Goal: Information Seeking & Learning: Learn about a topic

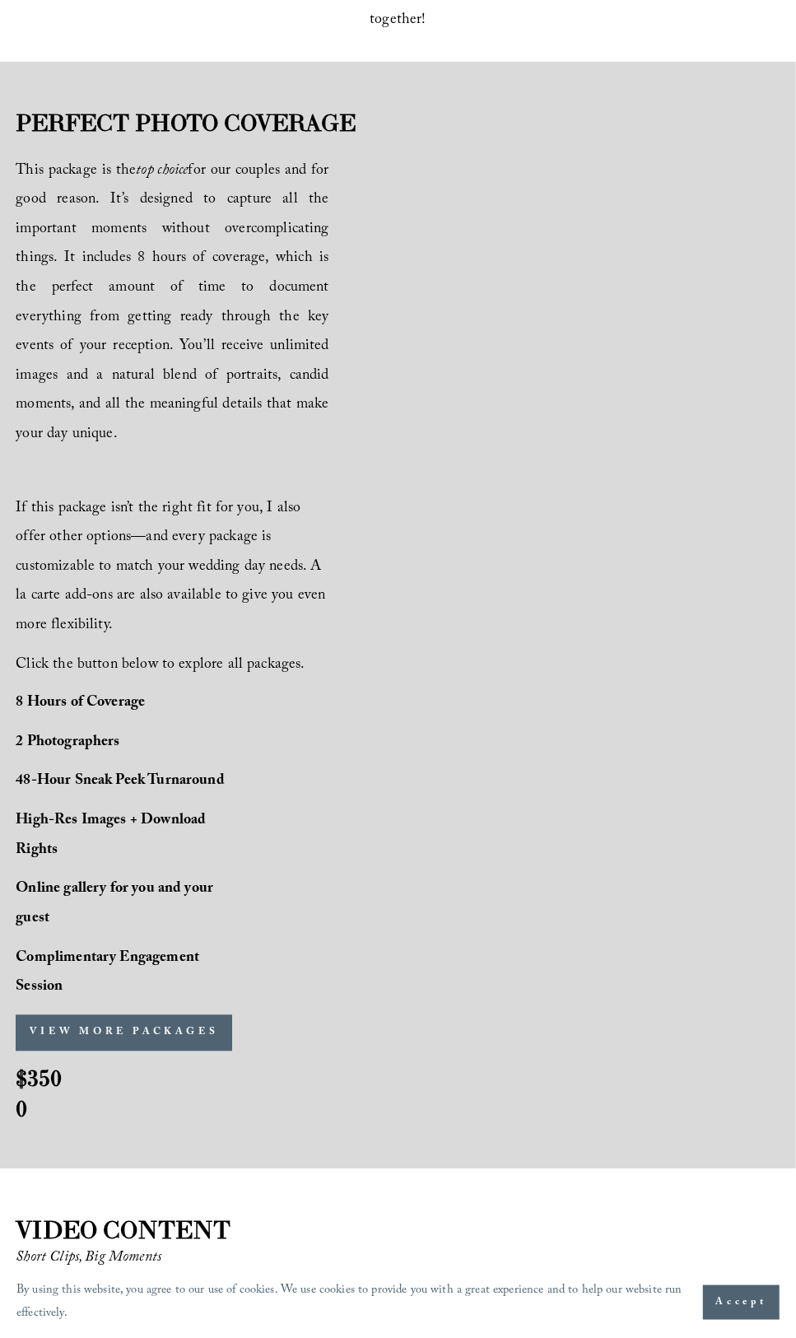
scroll to position [988, 0]
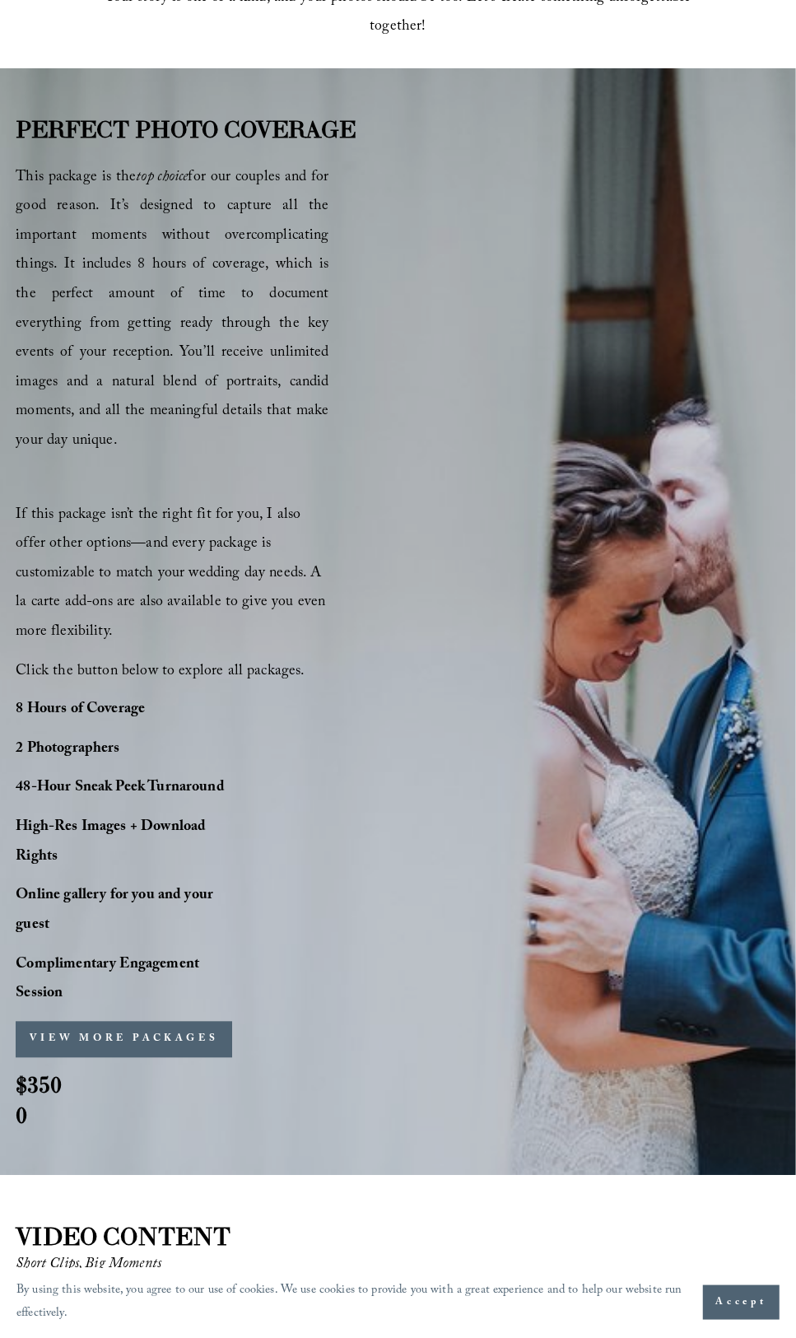
click at [144, 1022] on button "VIEW MORE PACKAGES" at bounding box center [124, 1040] width 217 height 36
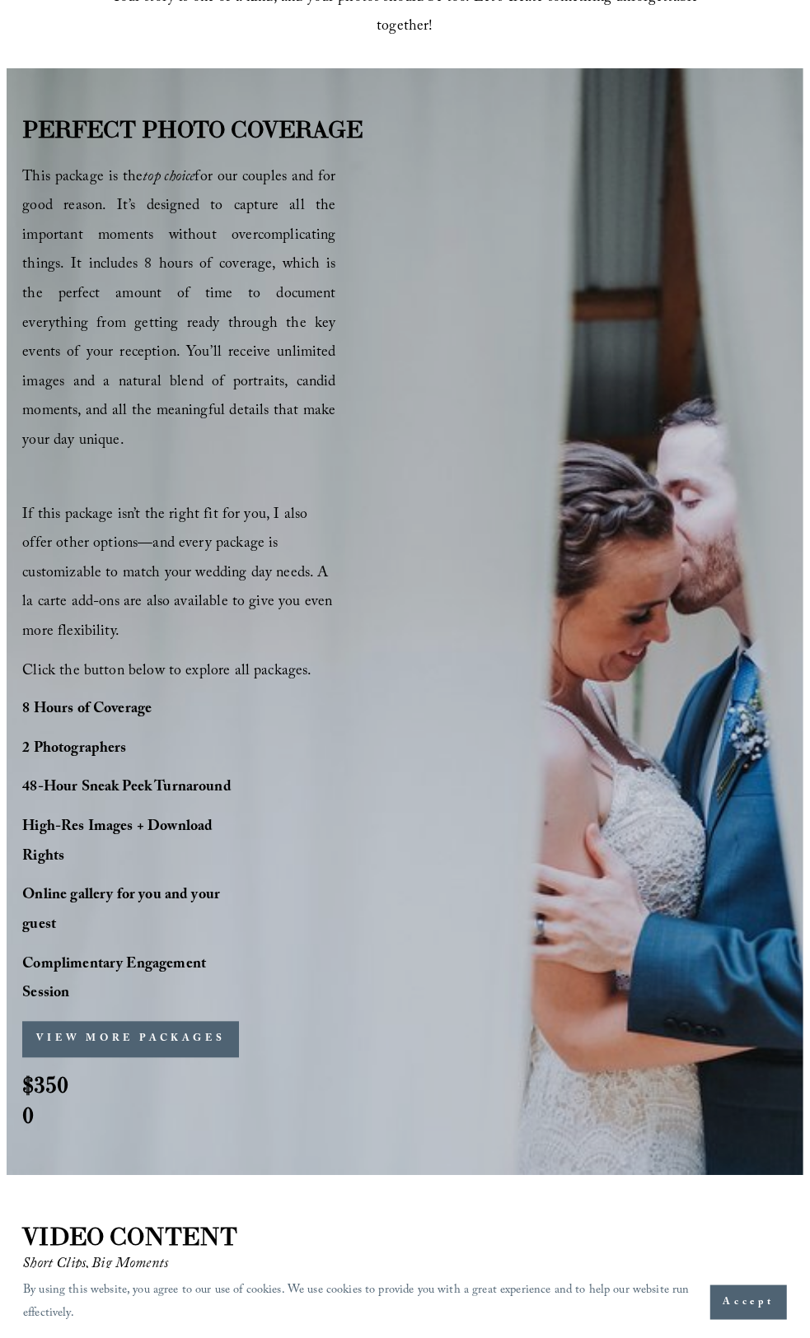
scroll to position [996, 0]
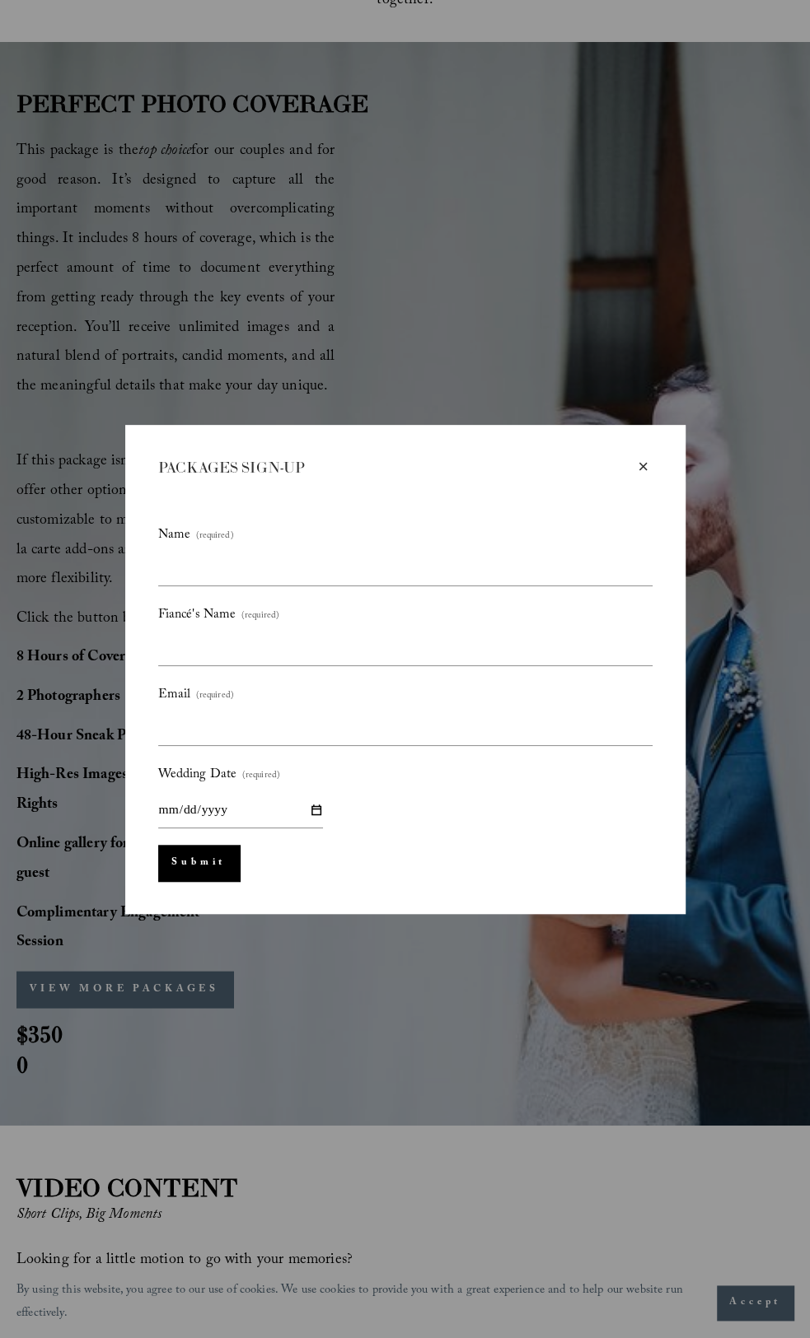
click at [643, 464] on div "×" at bounding box center [643, 467] width 18 height 18
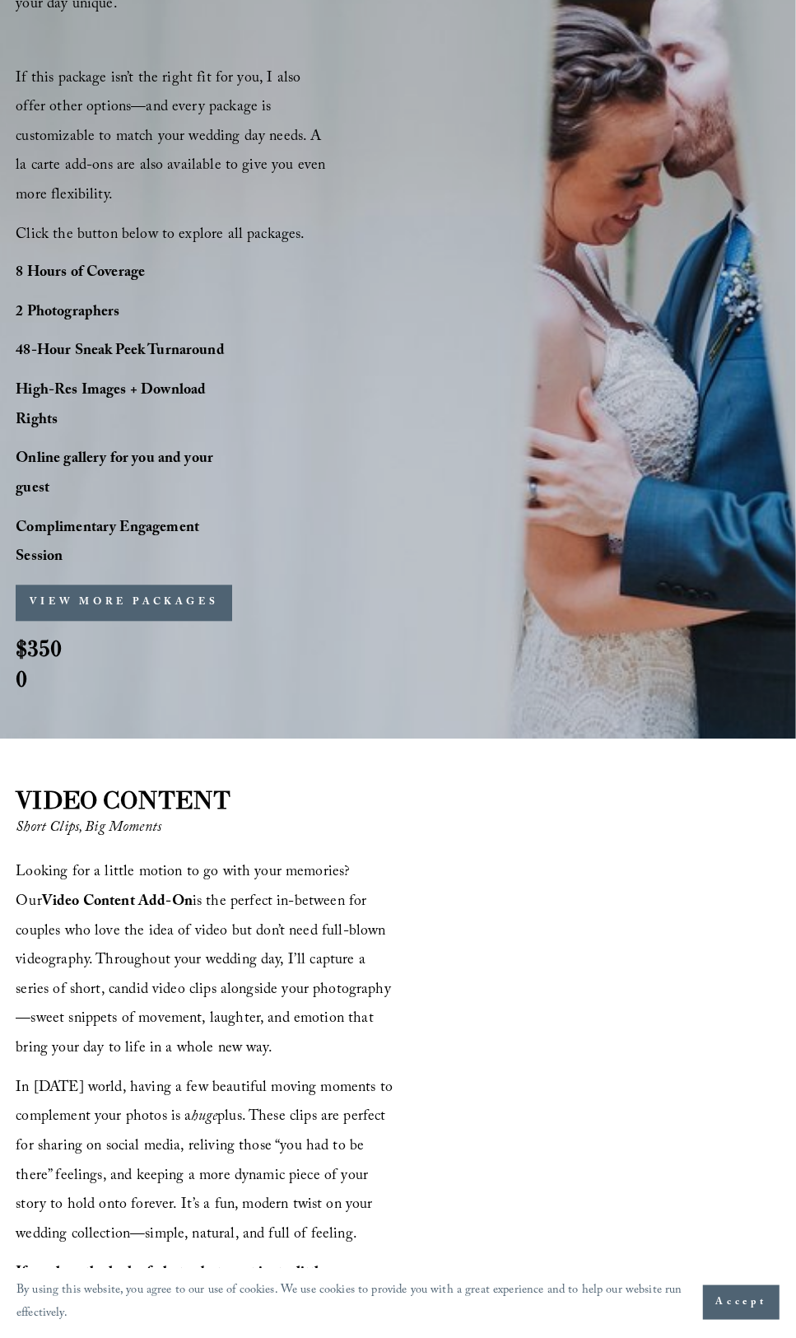
scroll to position [1318, 0]
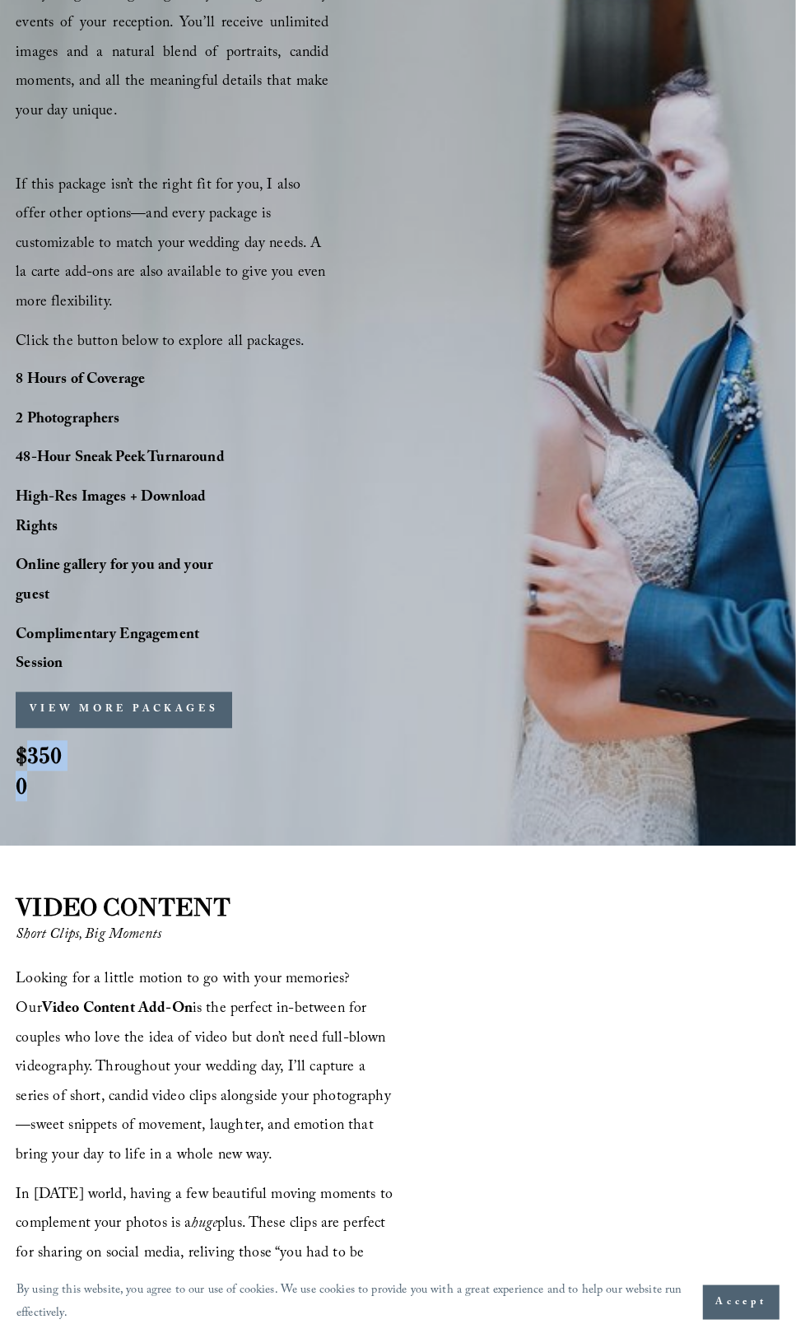
drag, startPoint x: 26, startPoint y: 641, endPoint x: 68, endPoint y: 670, distance: 51.4
click at [68, 741] on h2 "$3500" at bounding box center [43, 772] width 55 height 62
click at [74, 669] on div "PERFECT PHOTO COVERAGE This package is the top choice for our couples and for g…" at bounding box center [398, 293] width 796 height 1020
click at [89, 657] on div "PERFECT PHOTO COVERAGE This package is the top choice for our couples and for g…" at bounding box center [398, 293] width 796 height 1020
drag, startPoint x: 44, startPoint y: 641, endPoint x: 69, endPoint y: 665, distance: 34.4
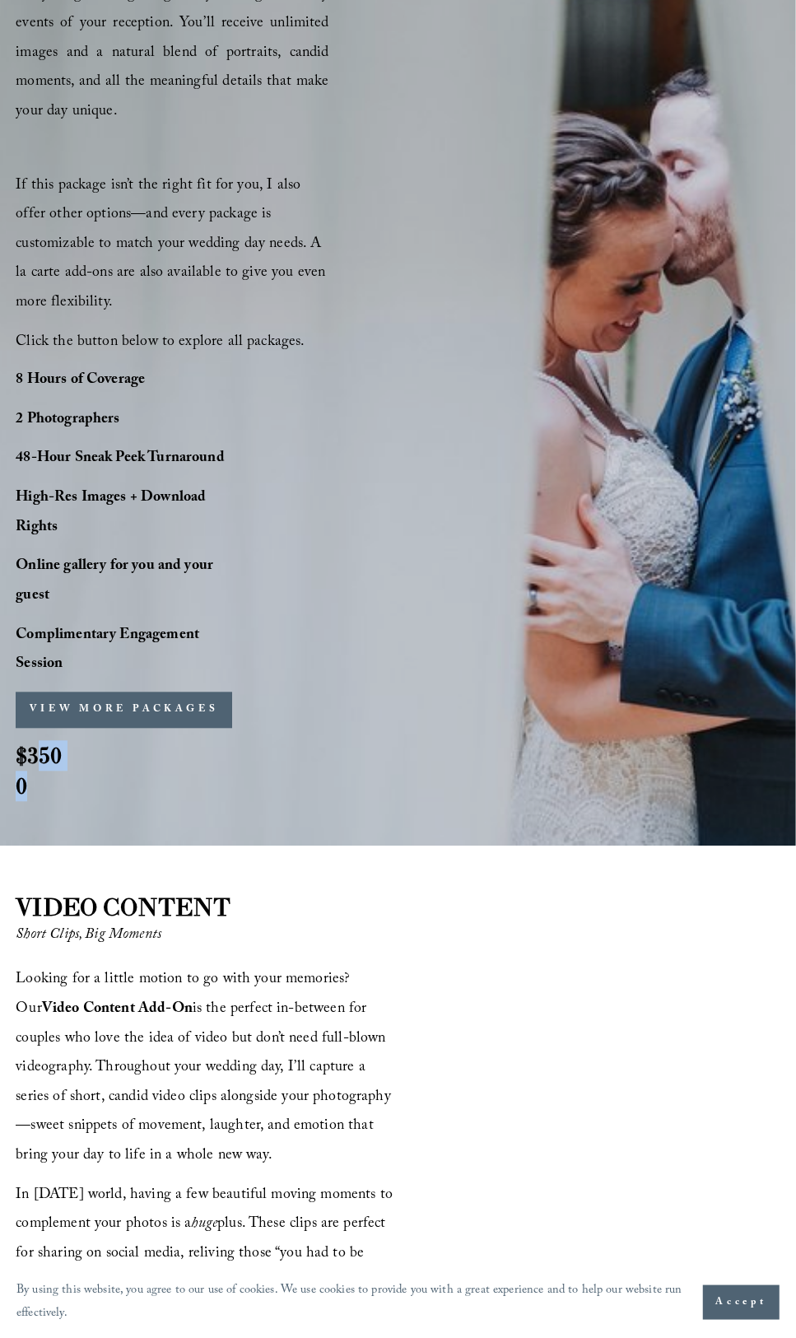
click at [69, 741] on h2 "$3500" at bounding box center [43, 772] width 55 height 62
click at [112, 674] on div "PERFECT PHOTO COVERAGE This package is the top choice for our couples and for g…" at bounding box center [398, 293] width 796 height 1020
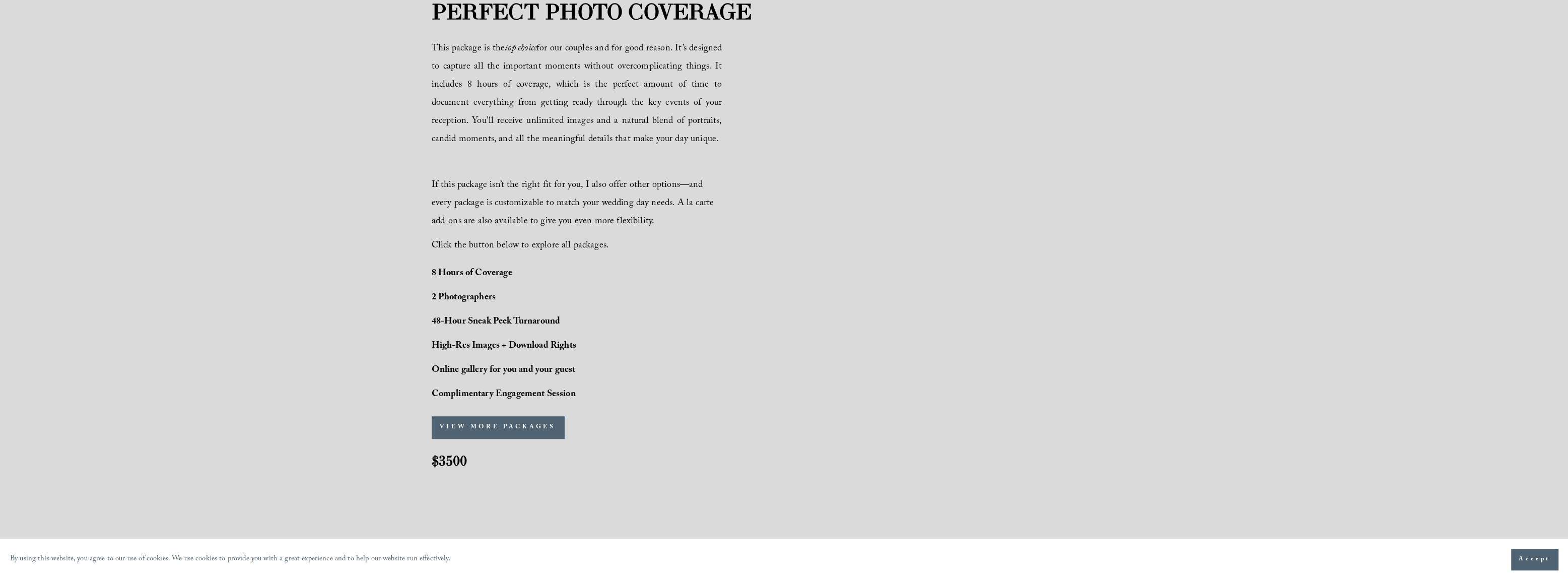
scroll to position [1008, 0]
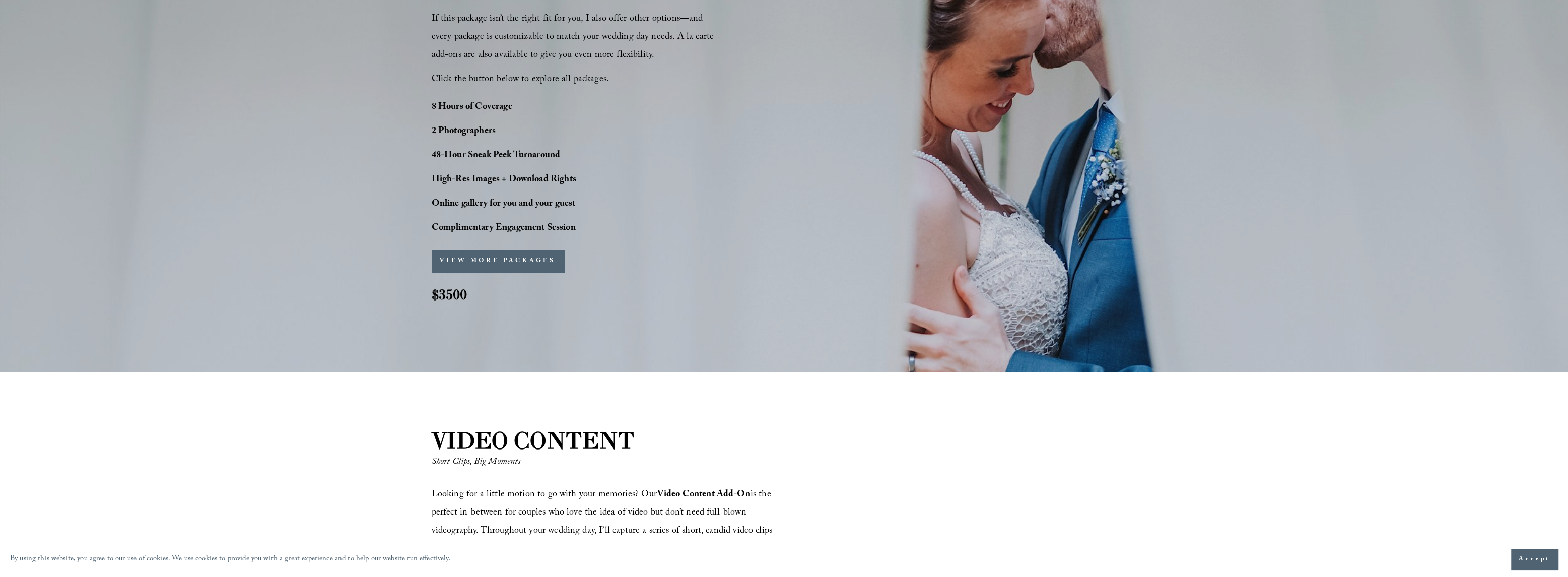
click at [487, 261] on button "VIEW MORE PACKAGES" at bounding box center [498, 261] width 133 height 22
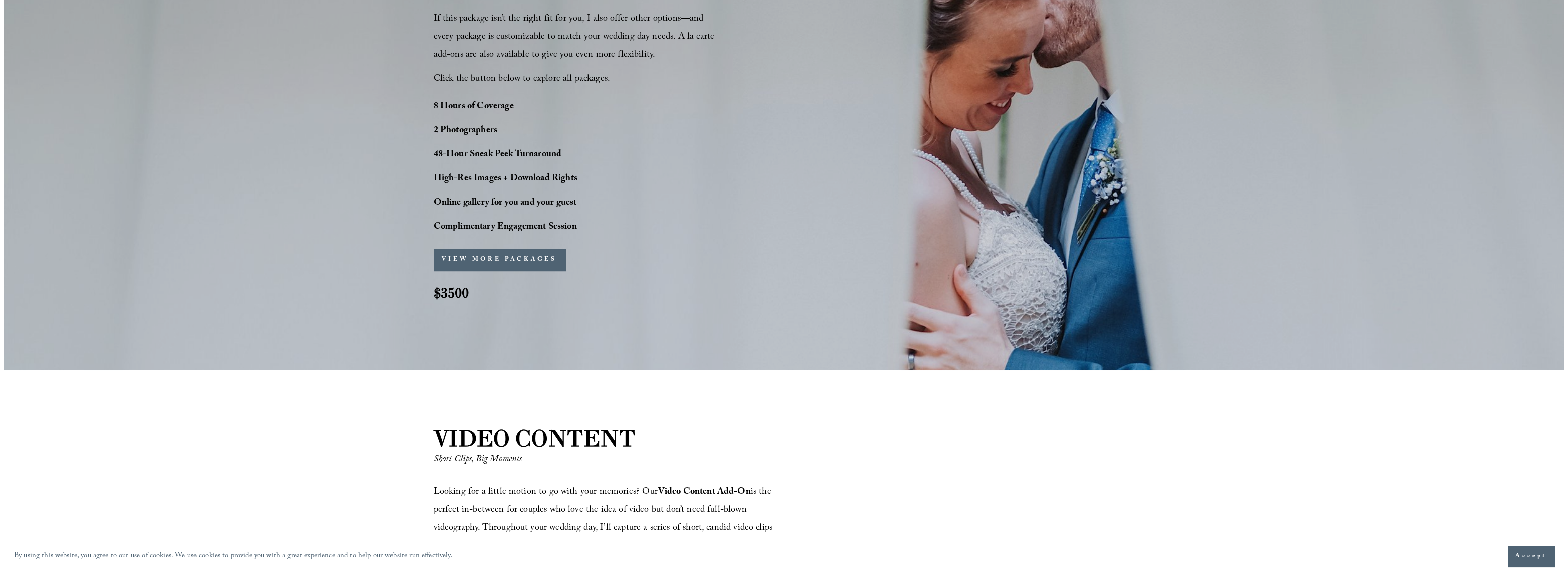
scroll to position [1004, 0]
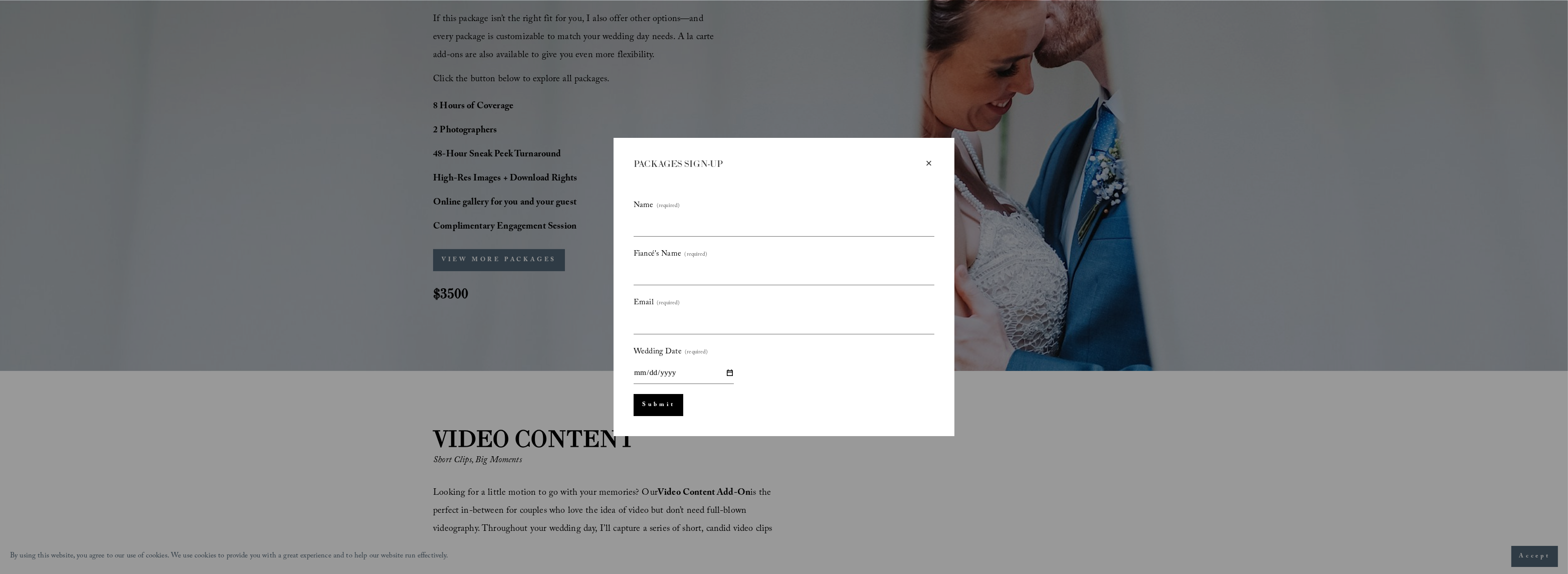
click at [485, 165] on div "× PACKAGES SIGN-UP Name (required) Fiancé's Name (required) Email (required) We…" at bounding box center [784, 287] width 341 height 298
click at [485, 164] on div "×" at bounding box center [929, 163] width 11 height 11
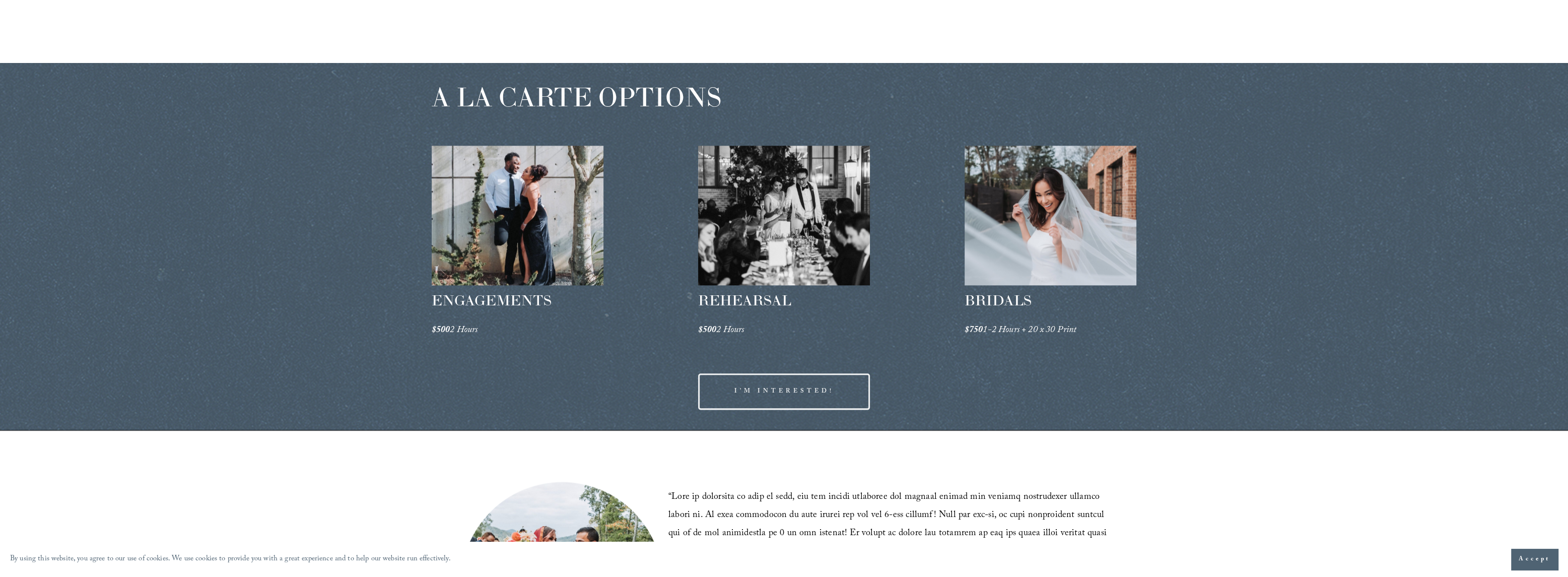
scroll to position [1666, 0]
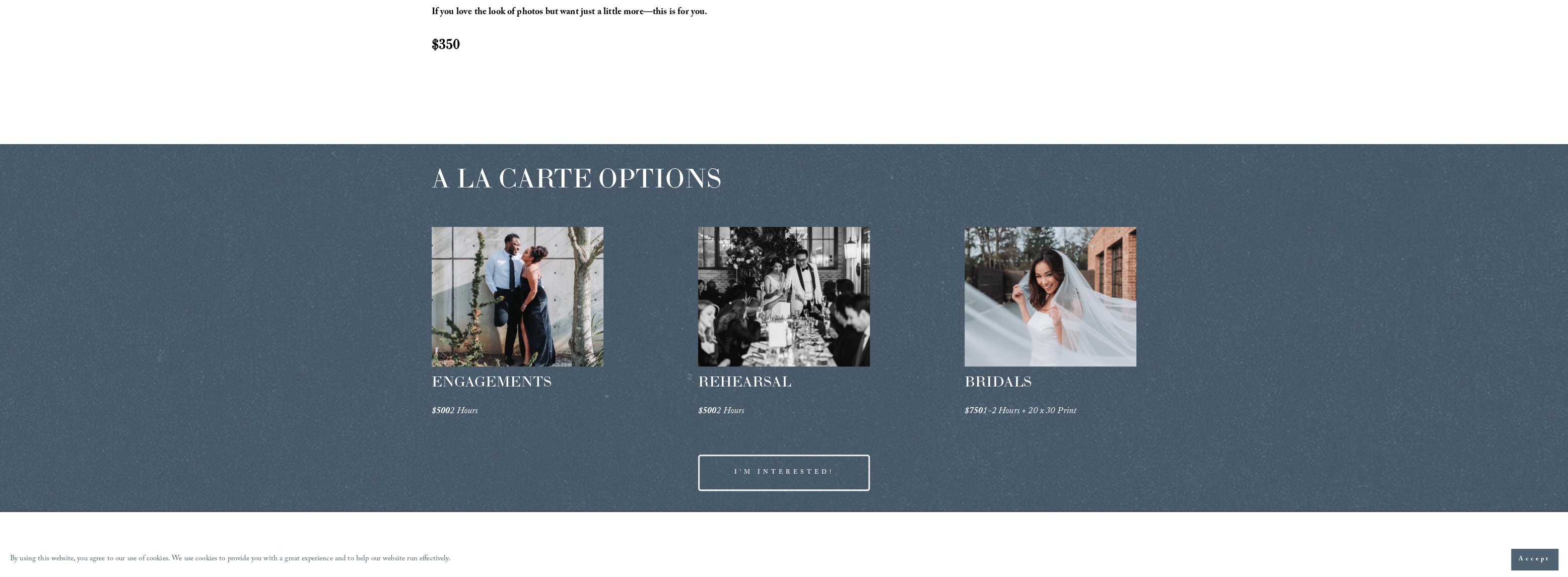
click at [487, 275] on div at bounding box center [518, 297] width 172 height 140
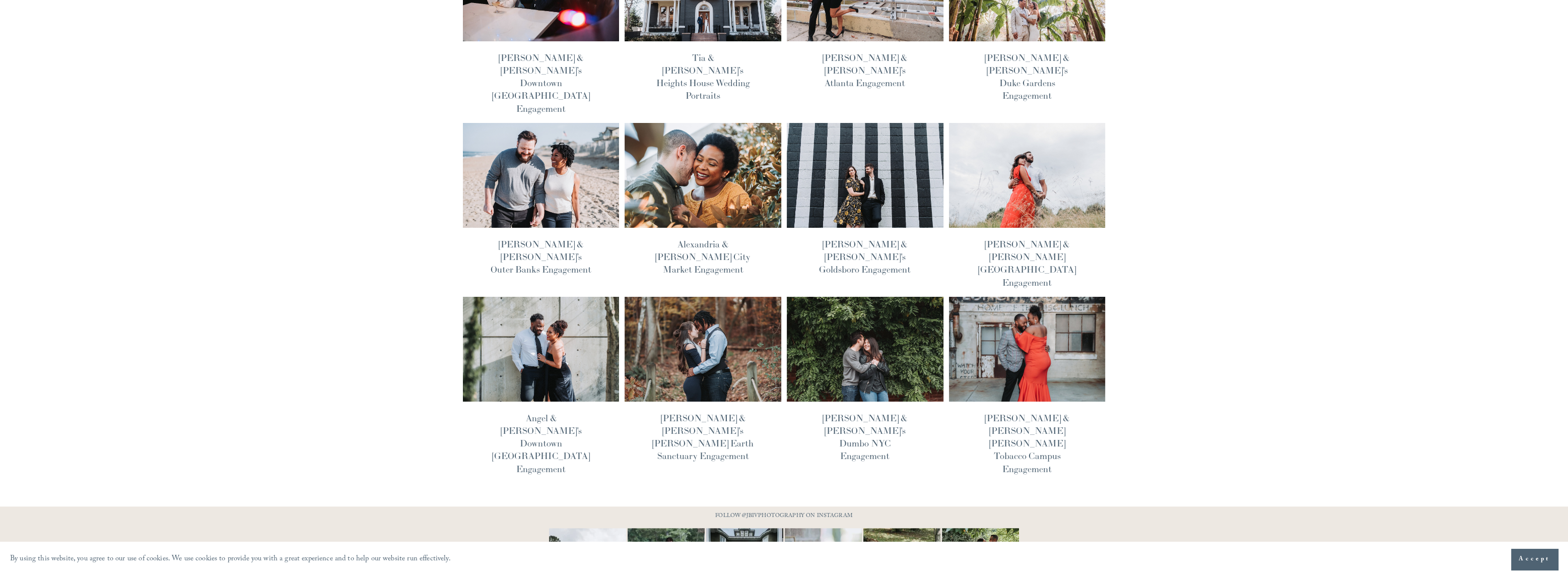
scroll to position [197, 0]
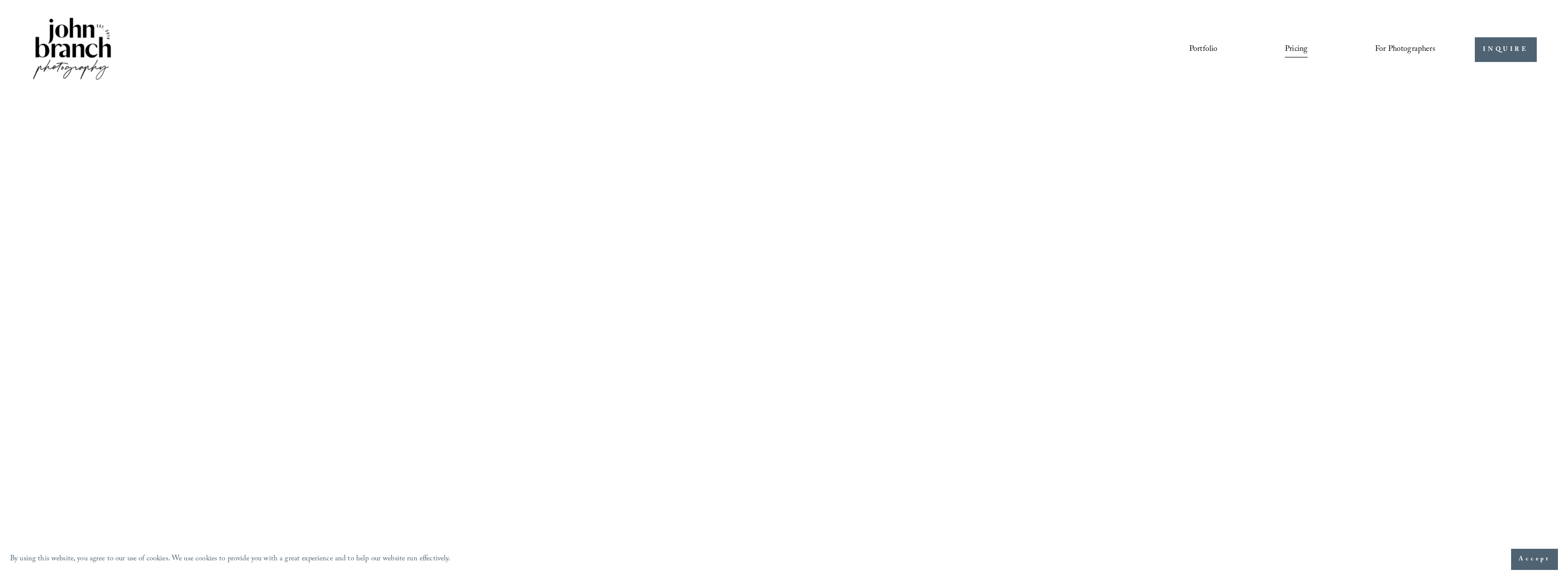
scroll to position [1666, 0]
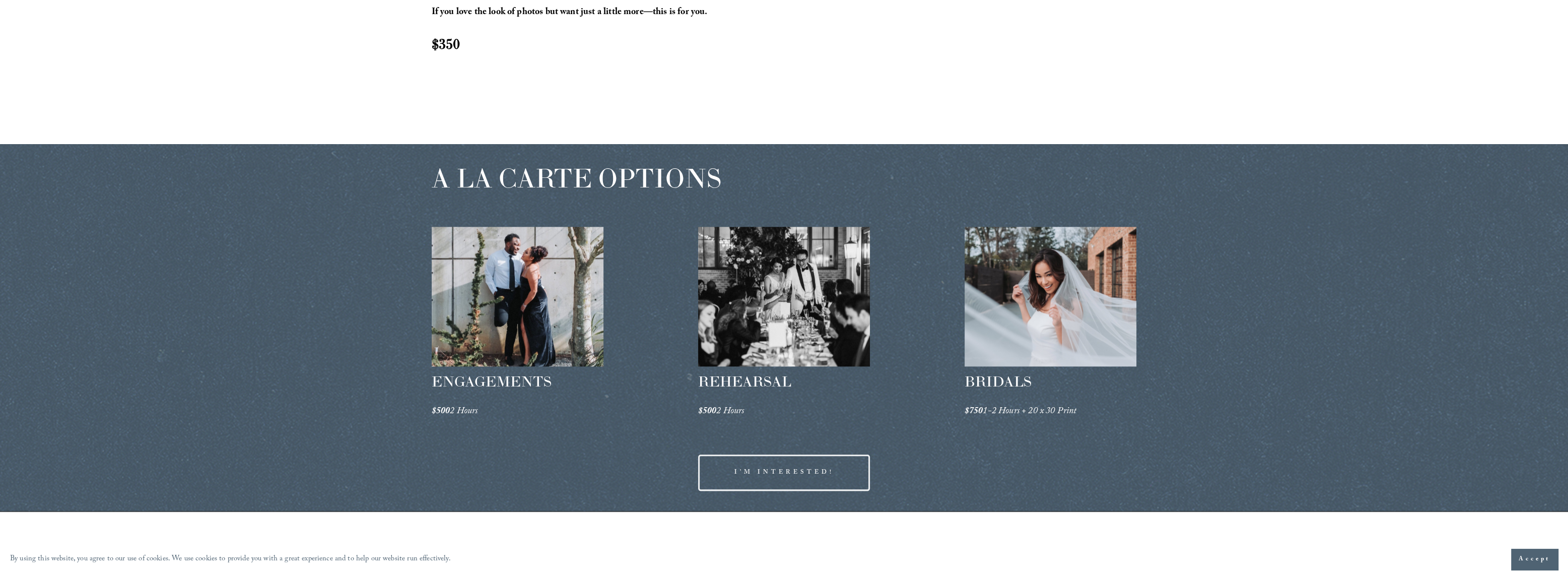
click at [794, 310] on div at bounding box center [784, 297] width 172 height 140
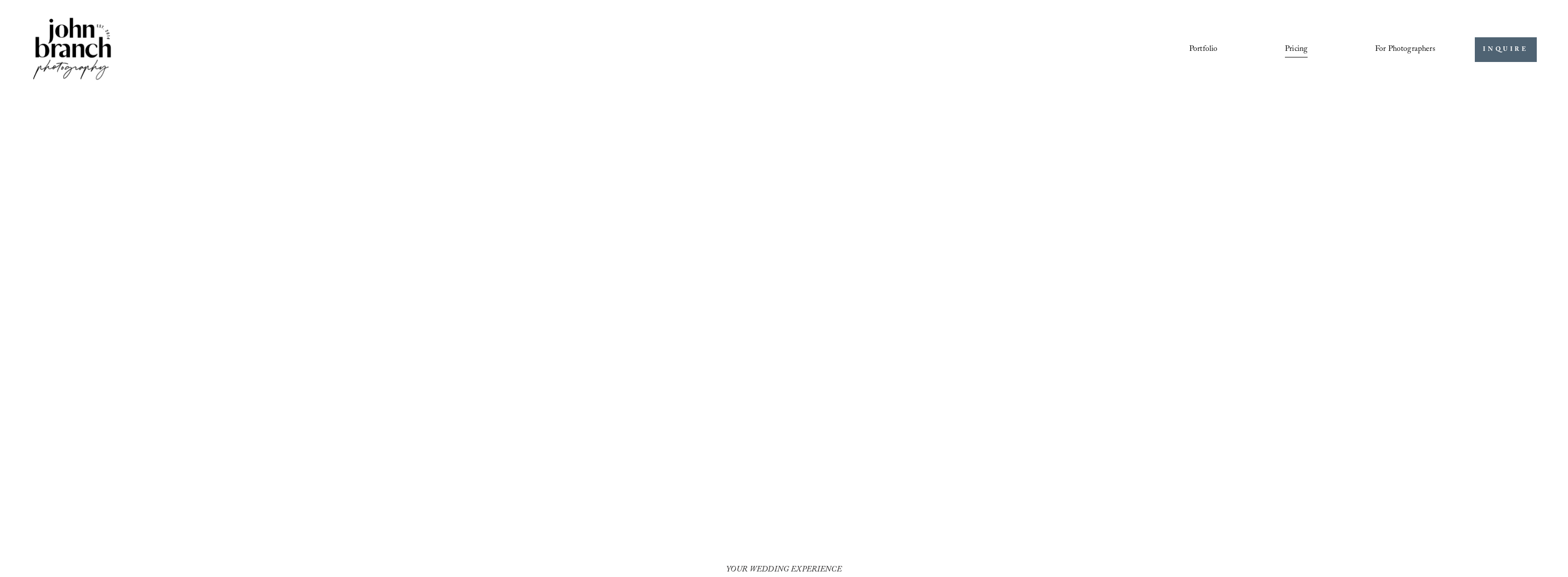
scroll to position [1666, 0]
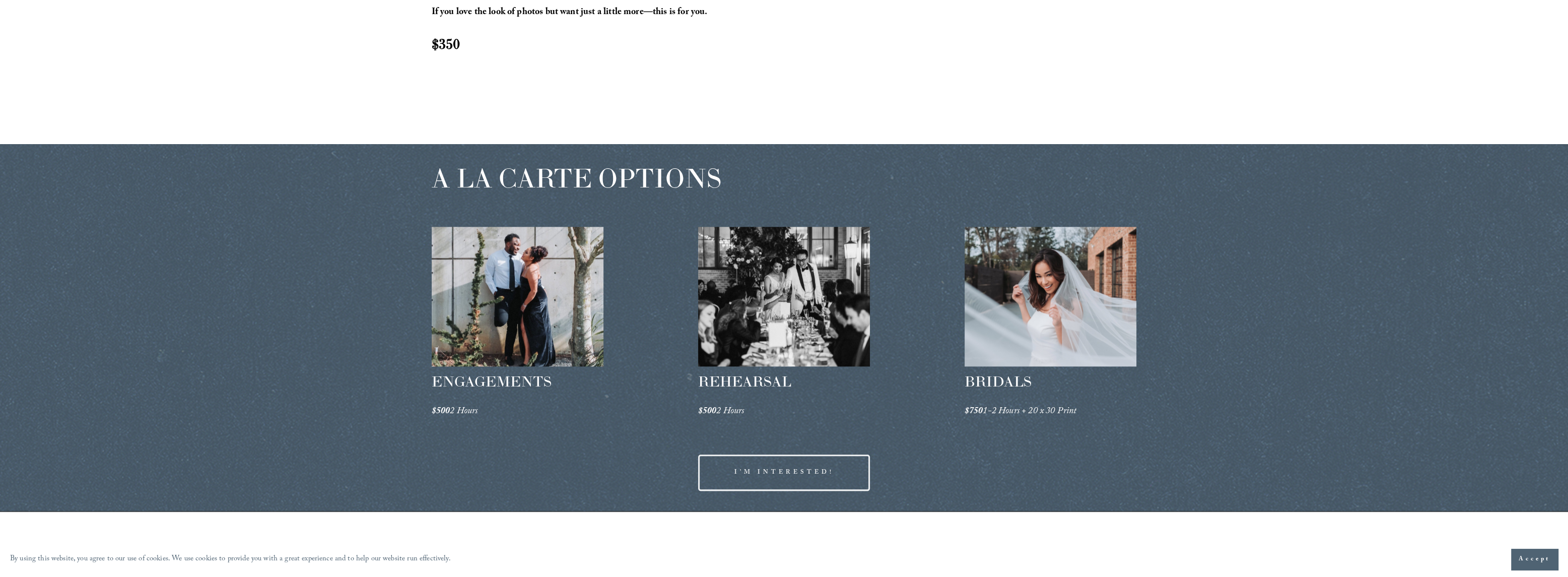
click at [1052, 302] on div at bounding box center [1051, 297] width 172 height 140
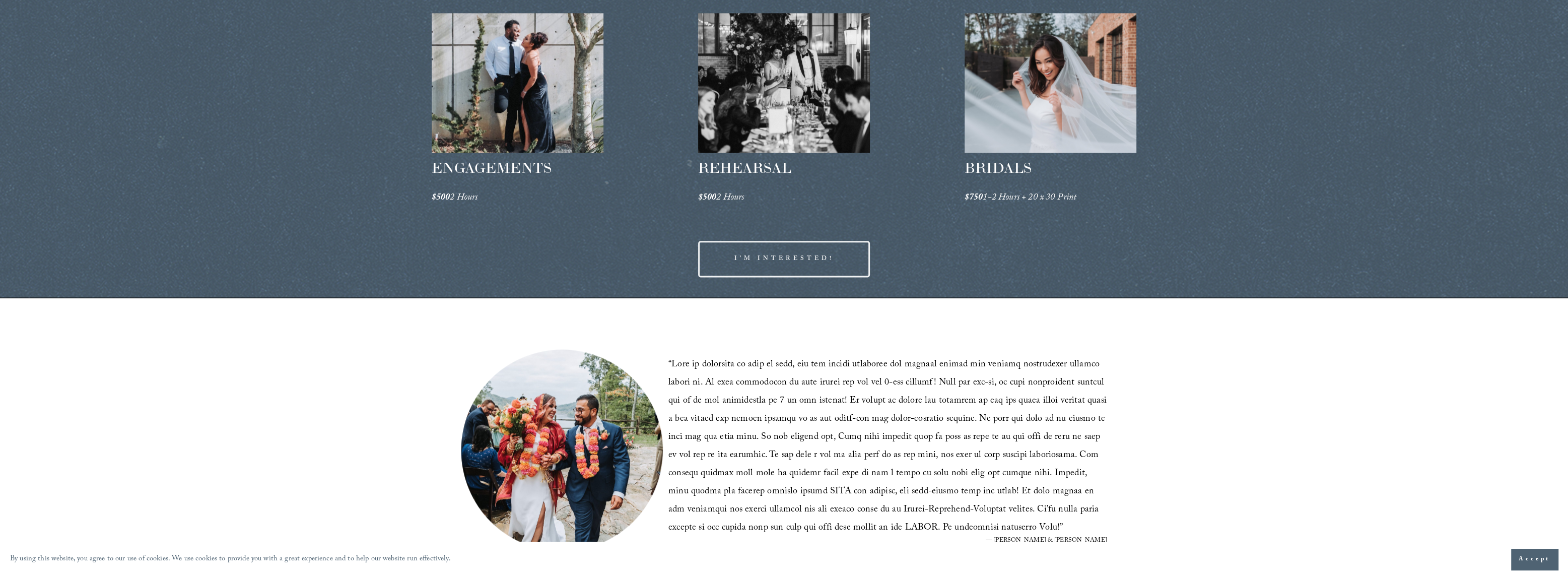
scroll to position [1867, 0]
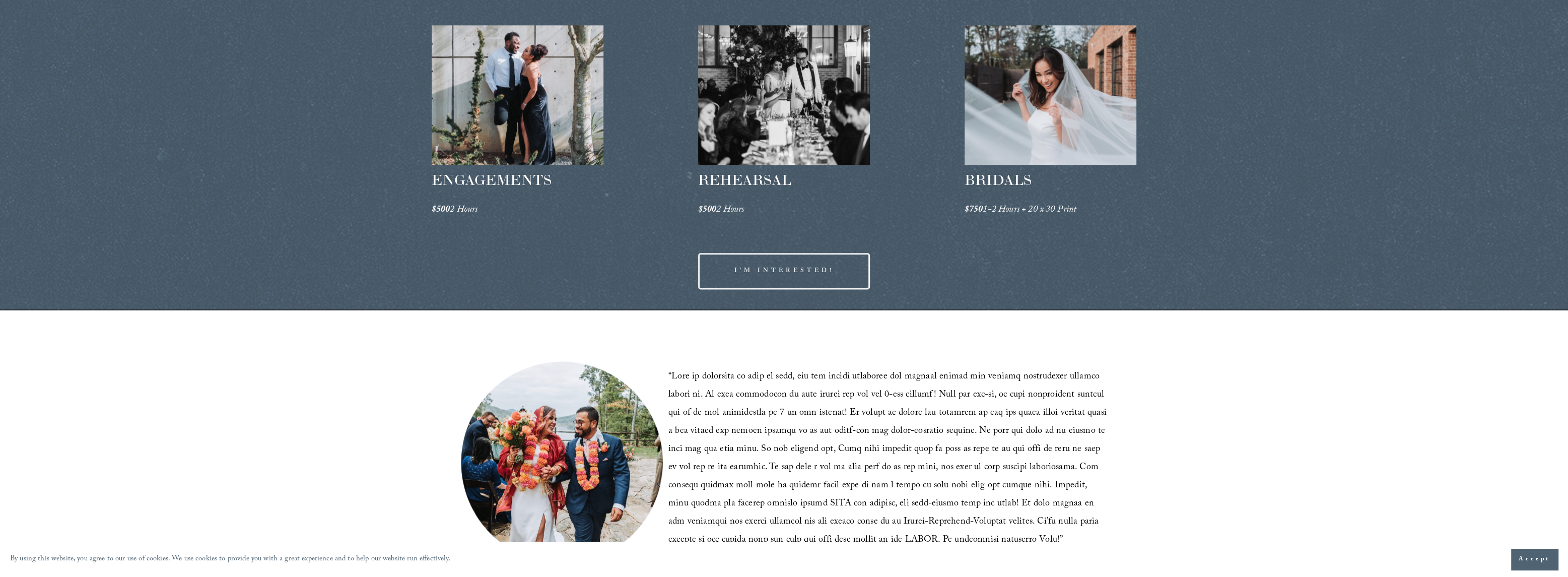
click at [790, 283] on link "I'M INTERESTED!" at bounding box center [784, 270] width 172 height 35
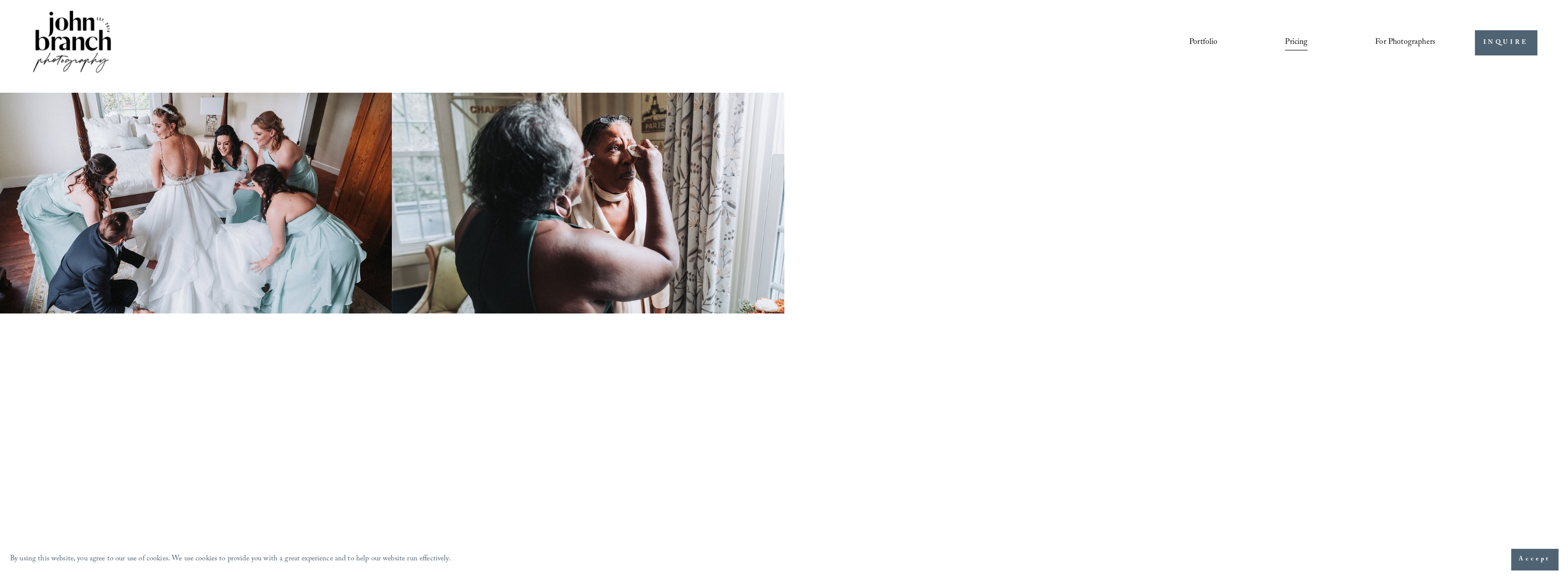
scroll to position [0, 0]
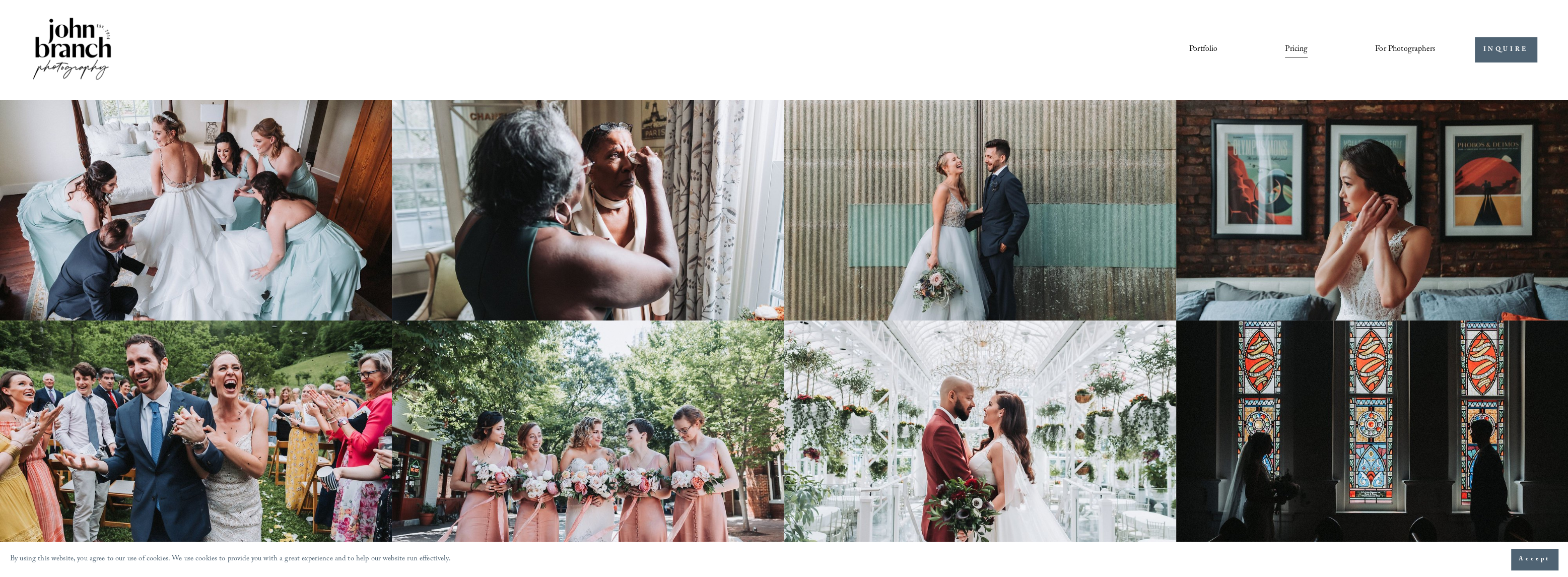
click at [1293, 52] on link "Pricing" at bounding box center [1296, 50] width 23 height 17
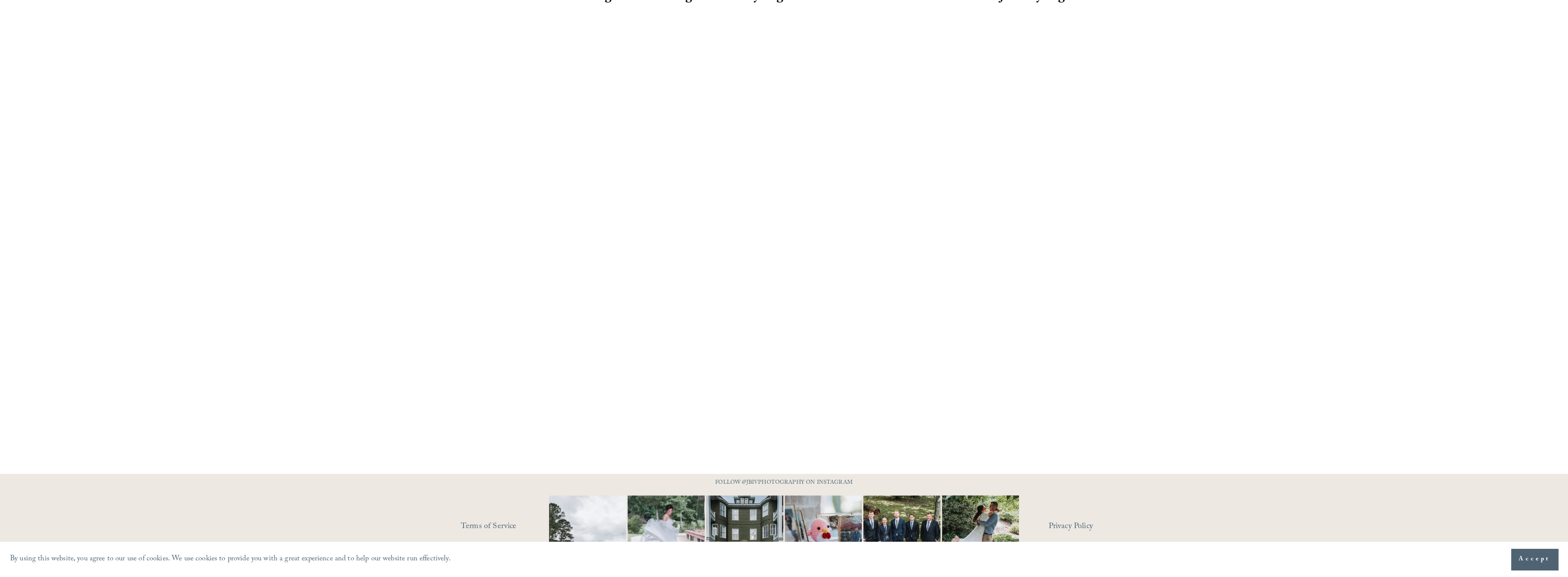
scroll to position [865, 0]
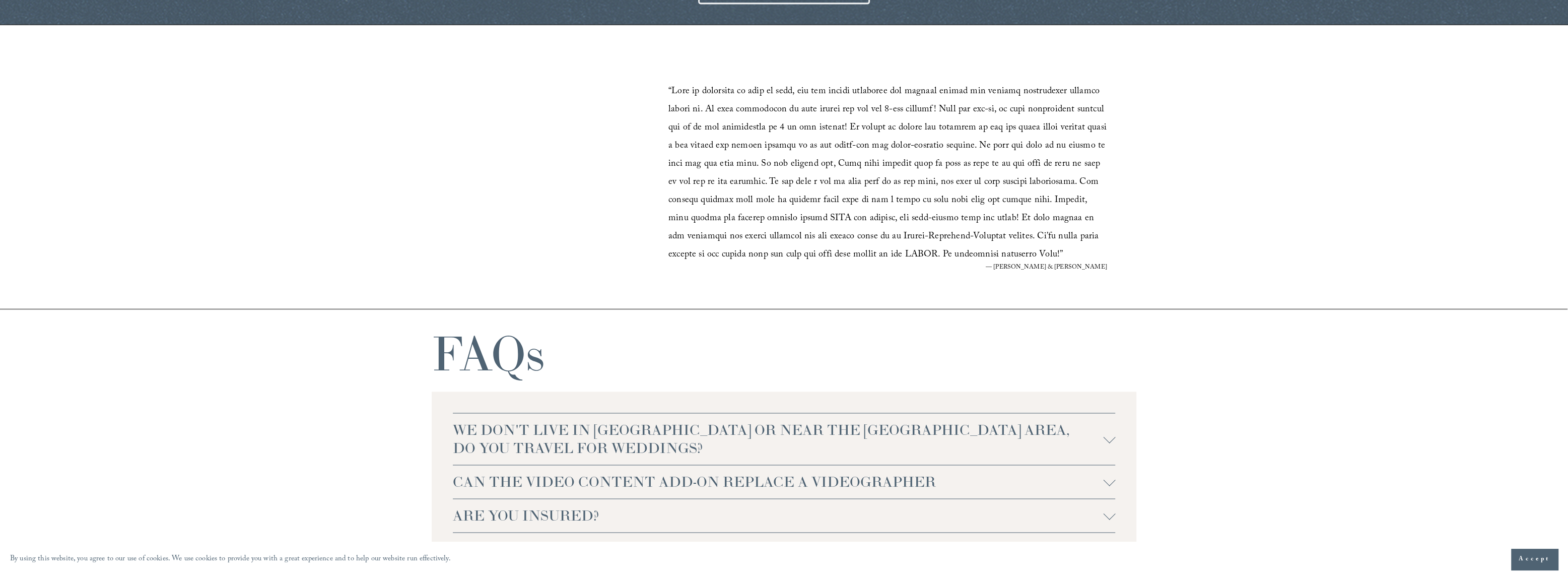
scroll to position [2419, 0]
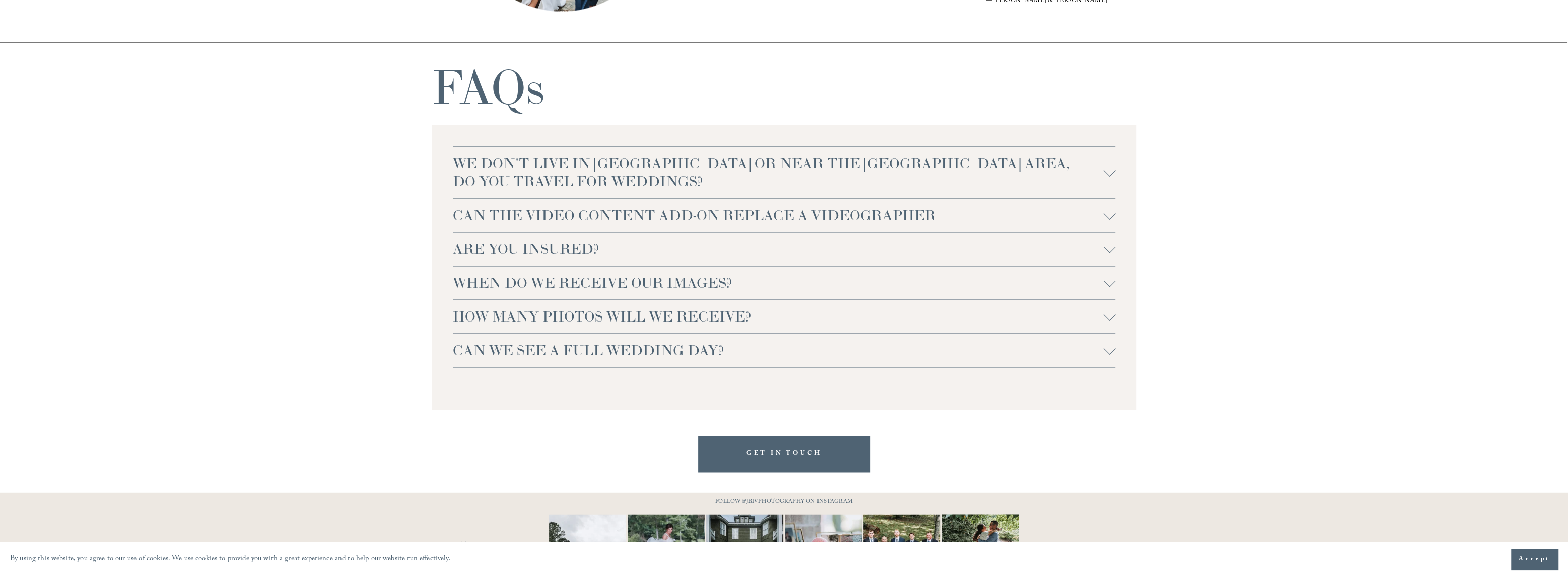
click at [568, 247] on span "ARE YOU INSURED?" at bounding box center [778, 249] width 651 height 18
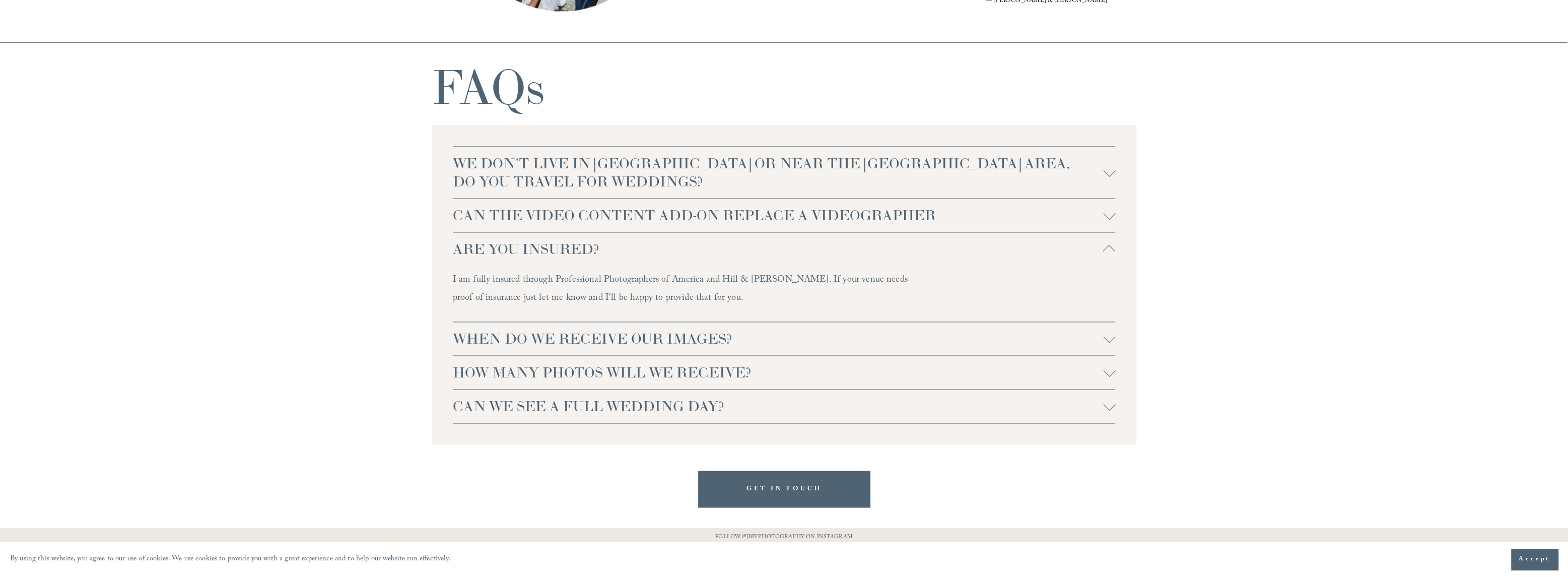
click at [565, 241] on span "ARE YOU INSURED?" at bounding box center [778, 249] width 651 height 18
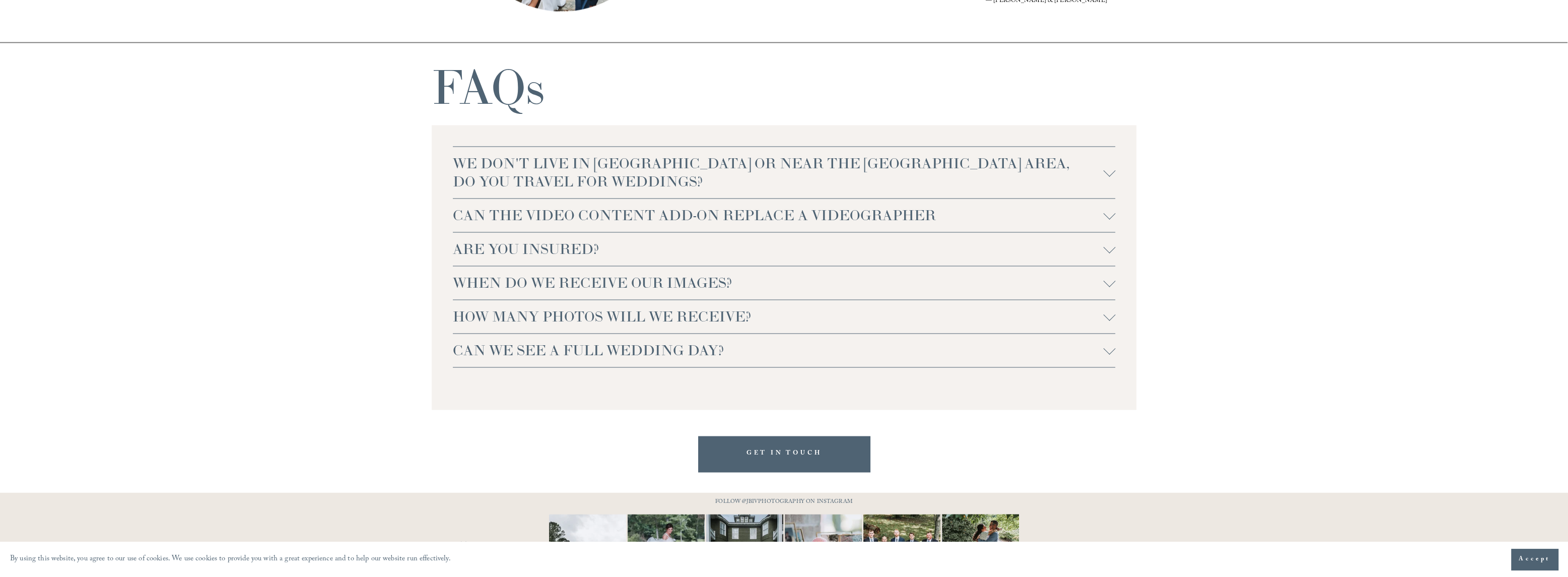
click at [667, 283] on span "WHEN DO WE RECEIVE OUR IMAGES?" at bounding box center [778, 283] width 651 height 18
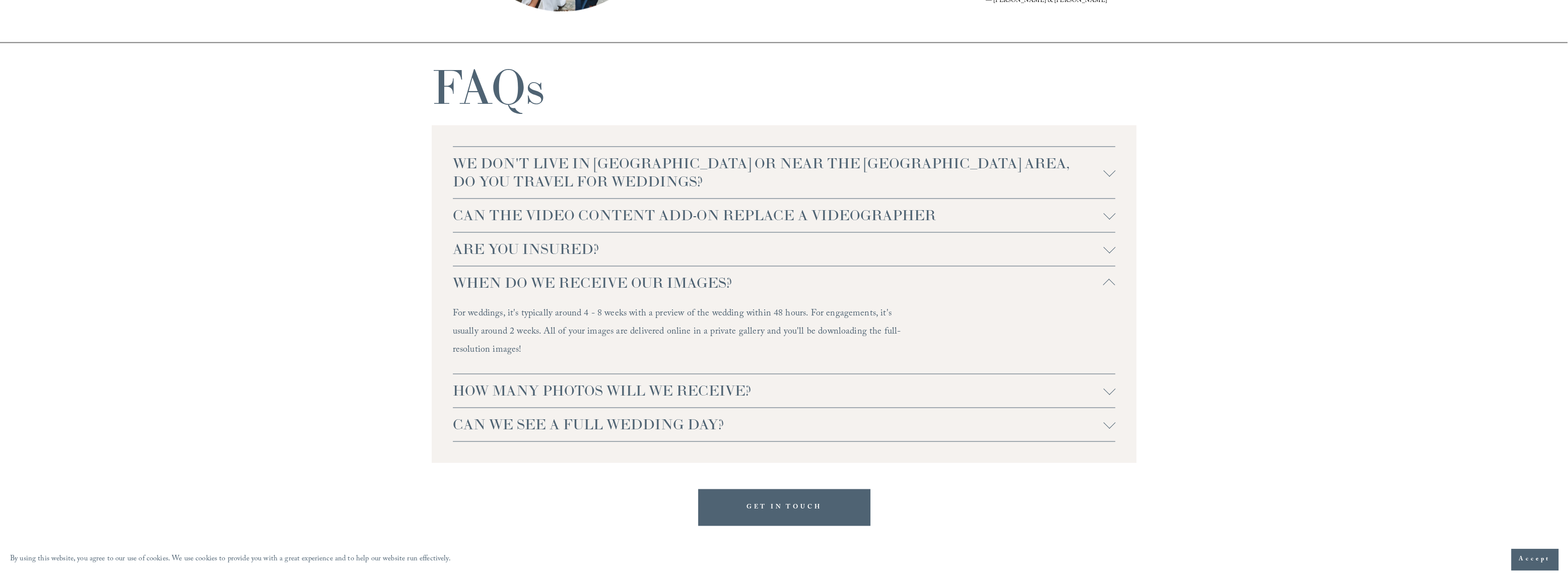
click at [660, 392] on span "HOW MANY PHOTOS WILL WE RECEIVE?" at bounding box center [778, 390] width 651 height 18
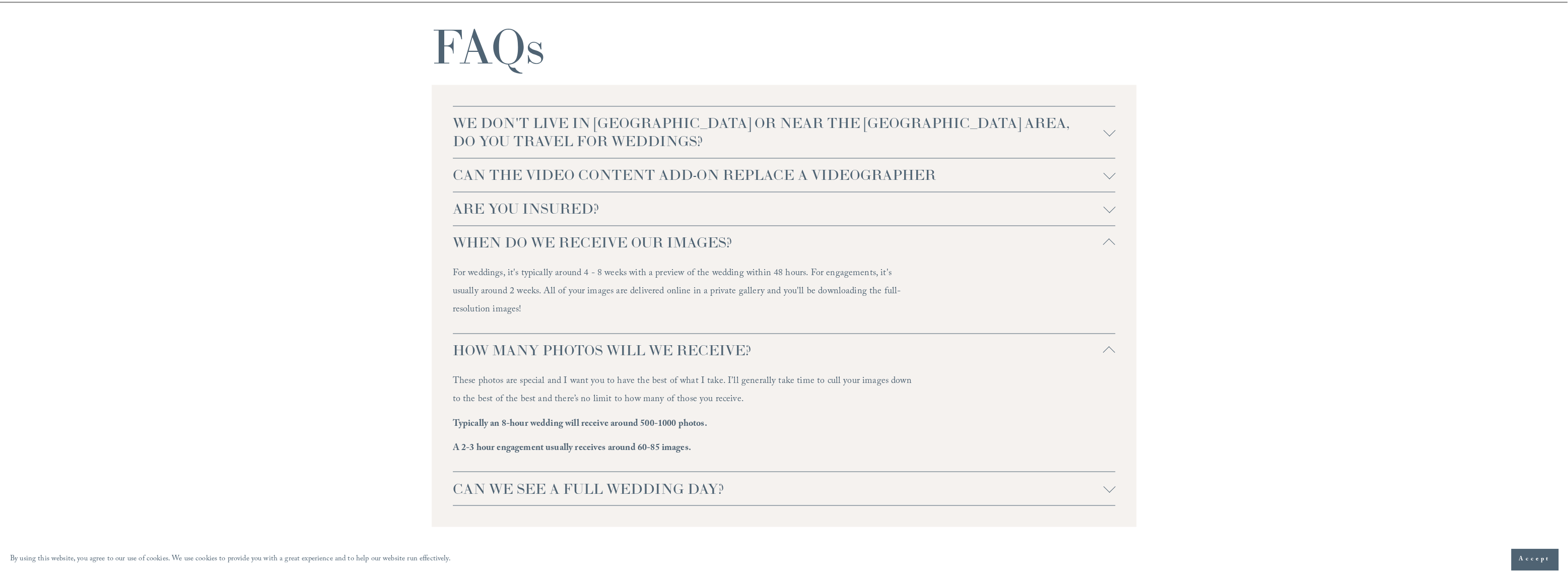
scroll to position [2520, 0]
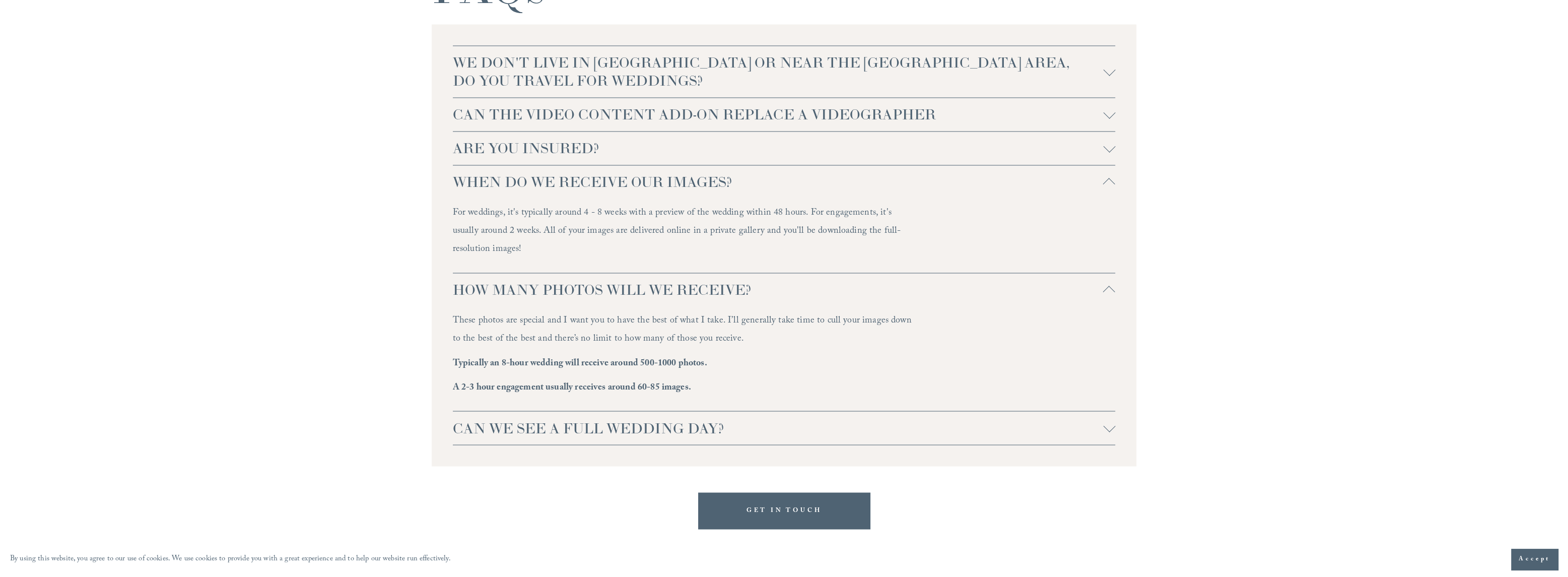
click at [1108, 294] on div at bounding box center [1109, 292] width 12 height 12
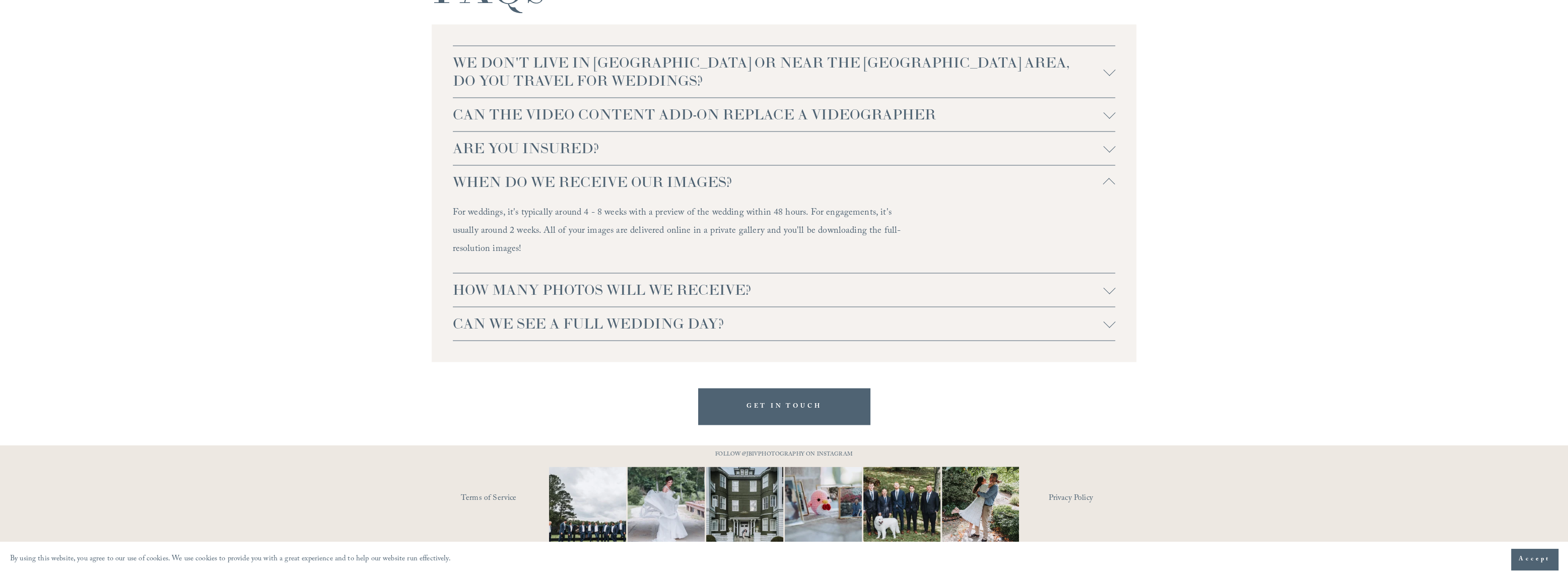
click at [569, 327] on span "CAN WE SEE A FULL WEDDING DAY?" at bounding box center [778, 324] width 651 height 18
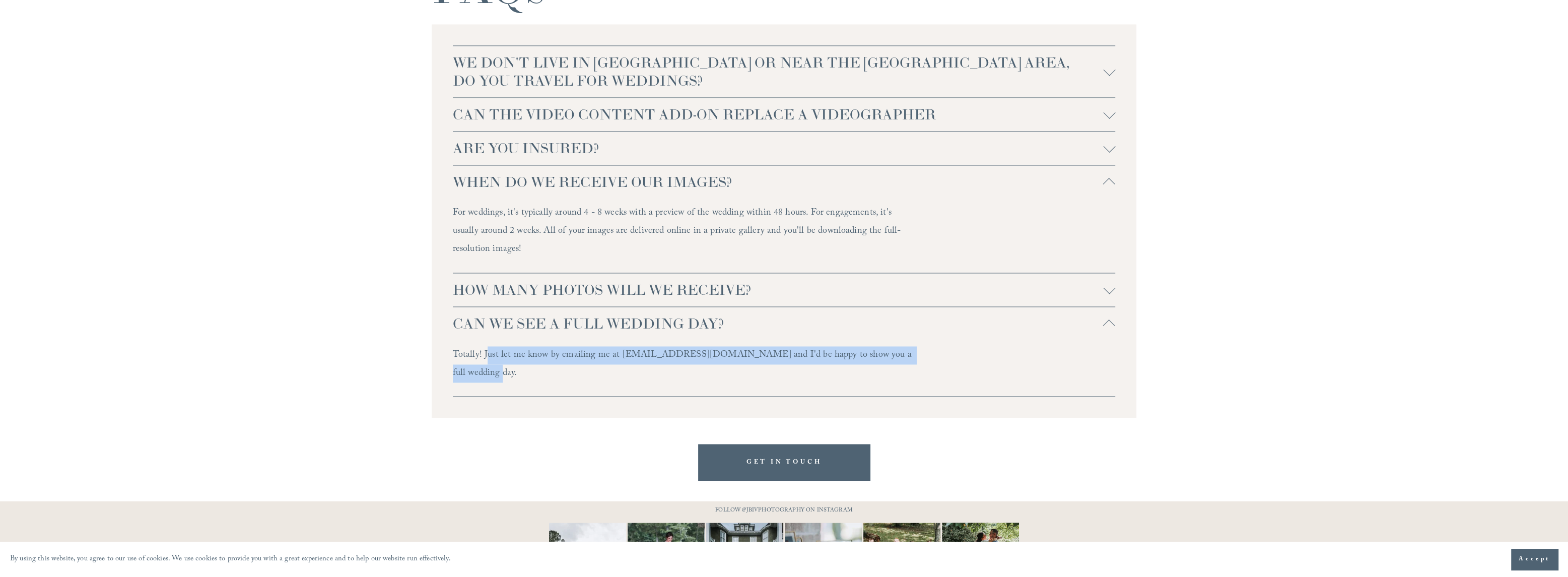
drag, startPoint x: 488, startPoint y: 350, endPoint x: 916, endPoint y: 349, distance: 428.0
click at [911, 351] on p "Totally! Just let me know by emailing me at [EMAIL_ADDRESS][DOMAIN_NAME] and I'…" at bounding box center [684, 364] width 464 height 36
click at [1109, 330] on div at bounding box center [1109, 326] width 12 height 12
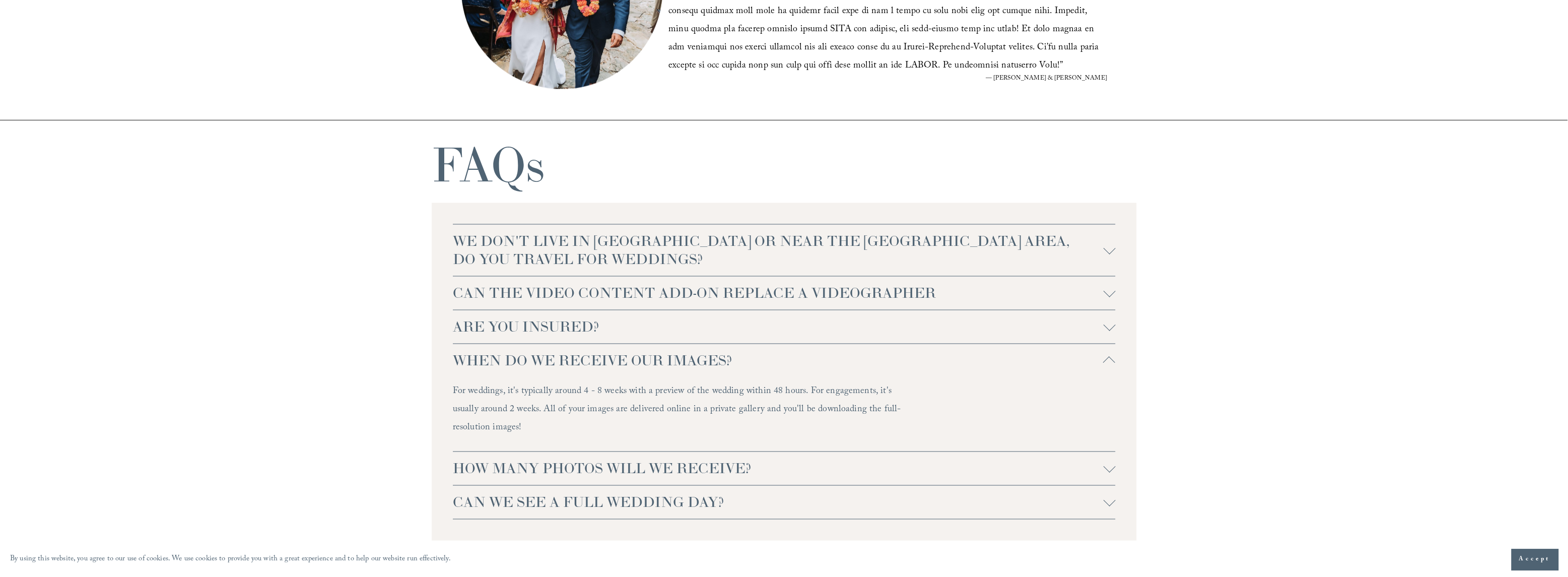
scroll to position [2318, 0]
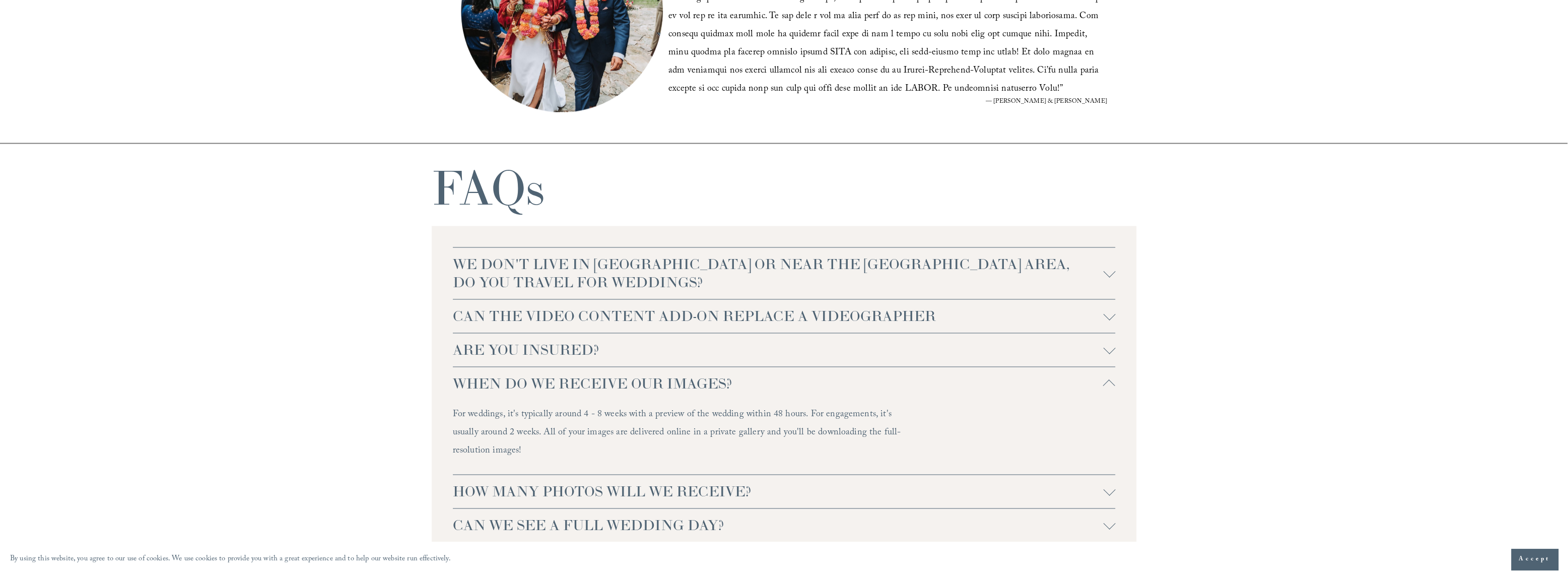
click at [1117, 379] on div "WE DON'T LIVE IN [GEOGRAPHIC_DATA] OR NEAR THE [GEOGRAPHIC_DATA] AREA, DO YOU T…" at bounding box center [784, 395] width 705 height 338
click at [1106, 382] on div at bounding box center [1109, 384] width 12 height 12
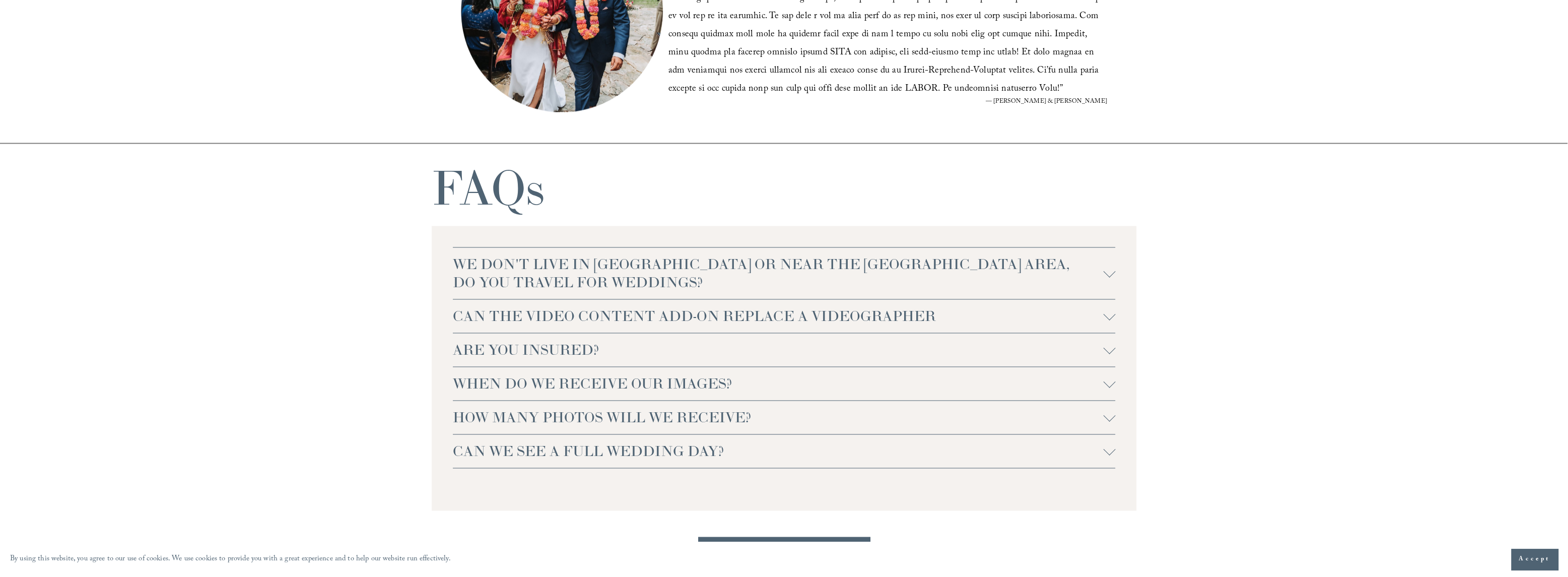
click at [681, 310] on span "CAN THE VIDEO CONTENT ADD-ON REPLACE A VIDEOGRAPHER" at bounding box center [778, 316] width 651 height 18
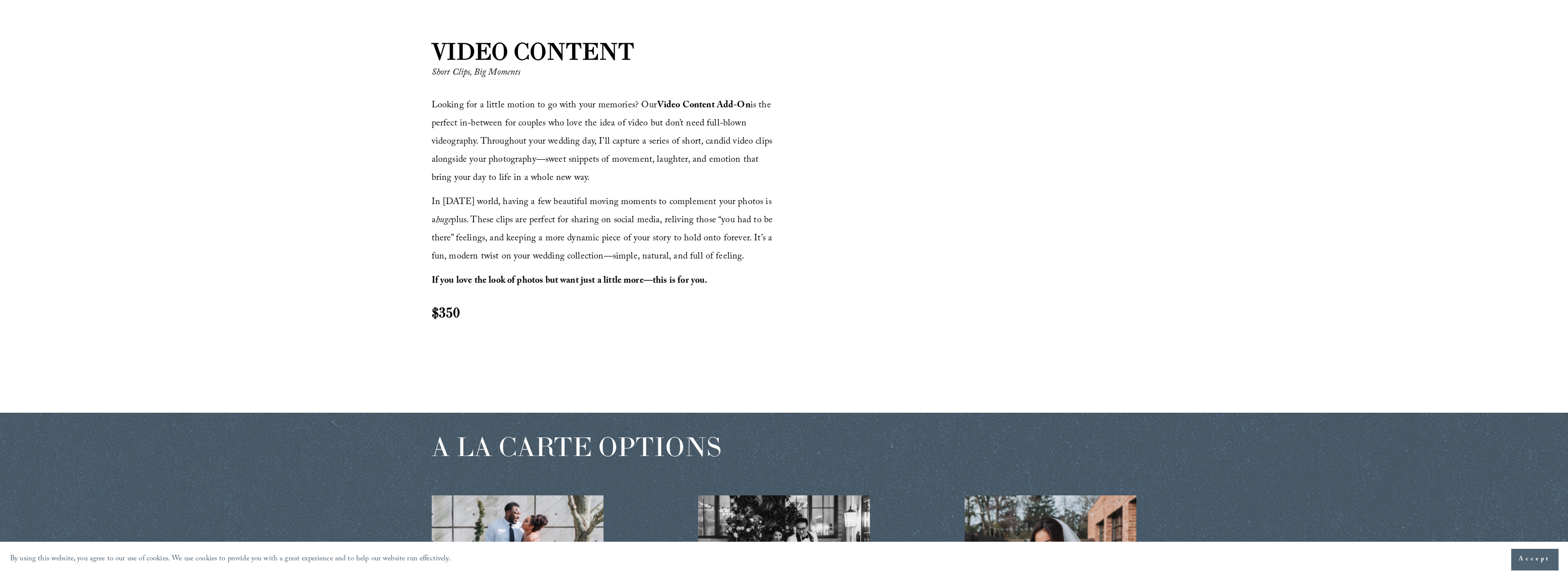
scroll to position [1411, 0]
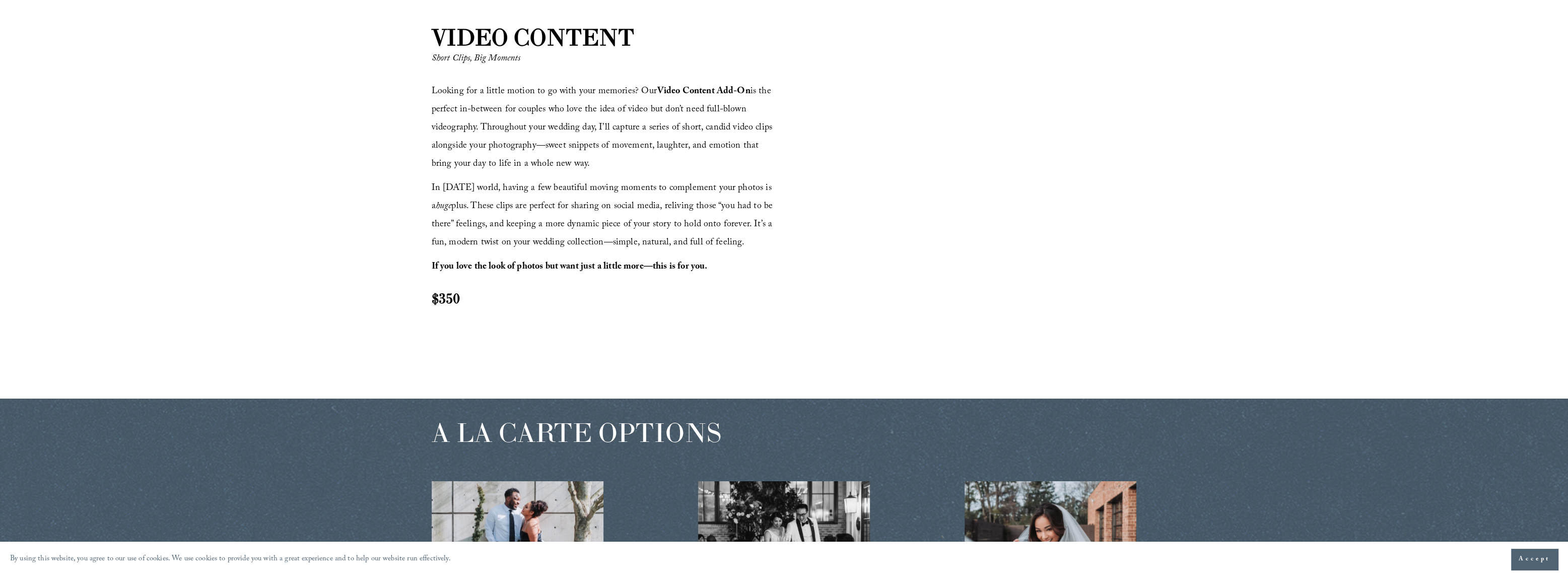
click at [955, 203] on div at bounding box center [961, 183] width 350 height 197
click at [992, 222] on div at bounding box center [961, 183] width 350 height 197
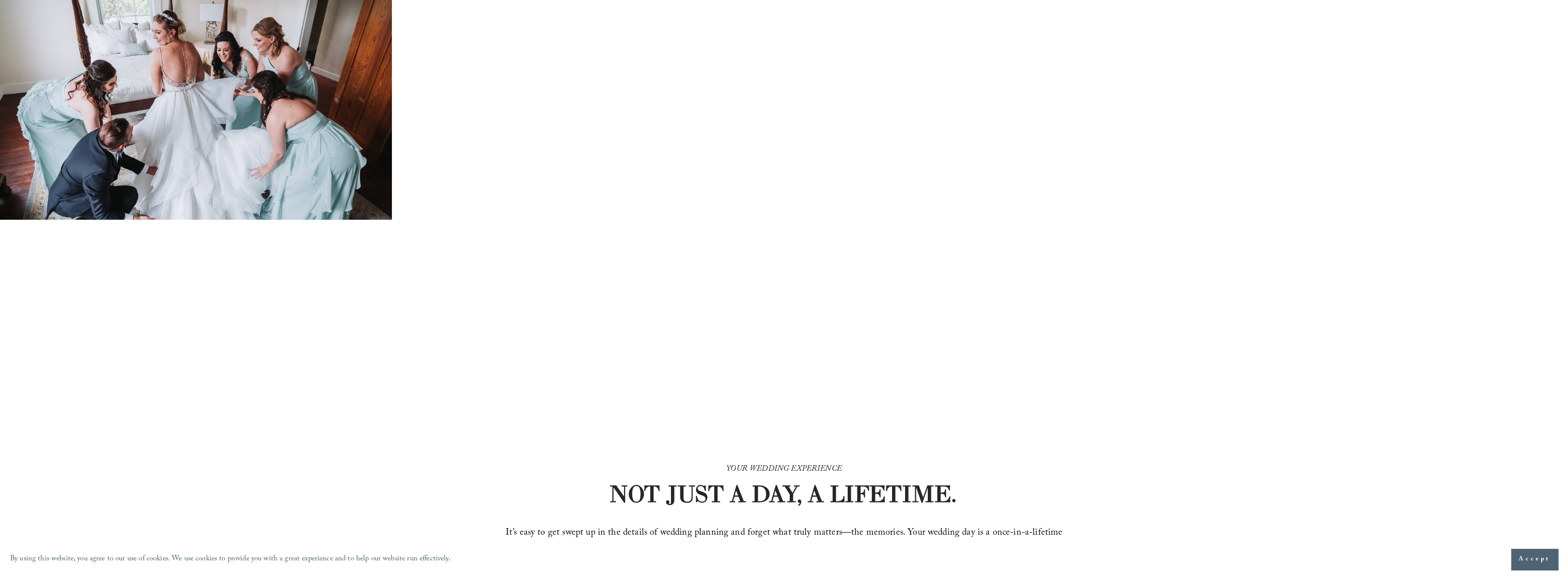
scroll to position [0, 0]
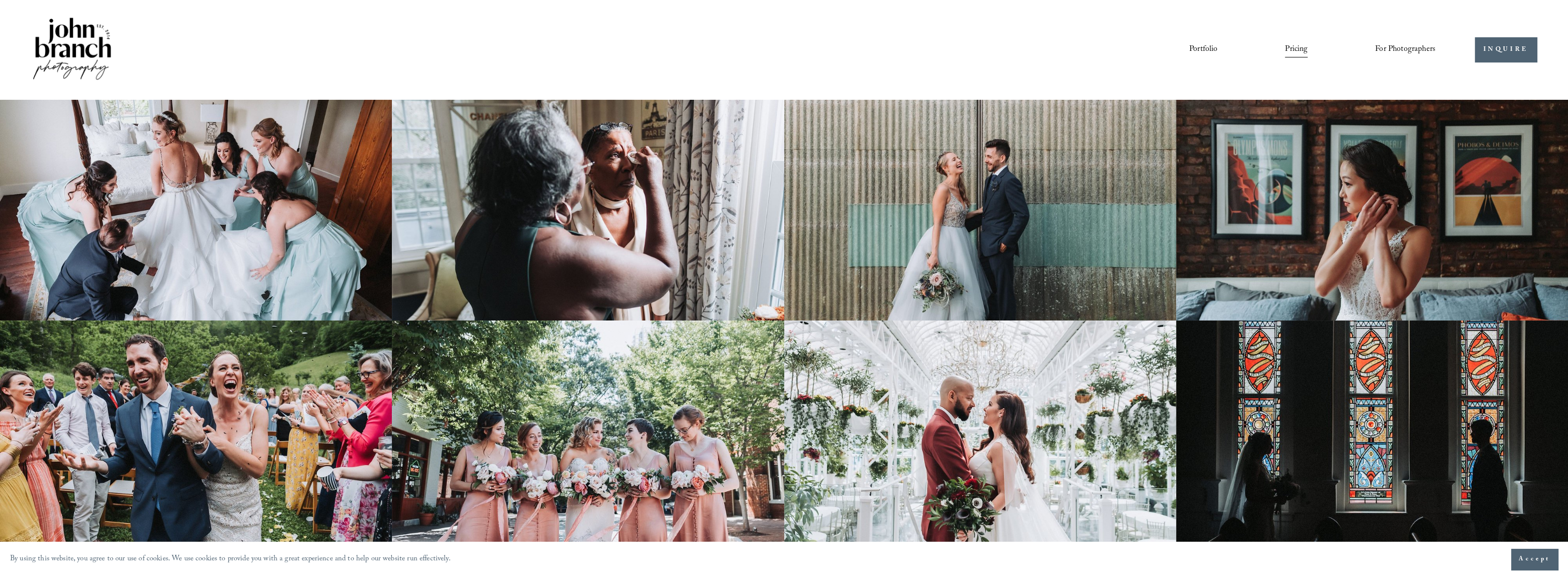
click at [1418, 50] on span "For Photographers" at bounding box center [1405, 50] width 61 height 16
click at [0, 0] on span "Presets" at bounding box center [0, 0] width 0 height 0
